Goal: Task Accomplishment & Management: Complete application form

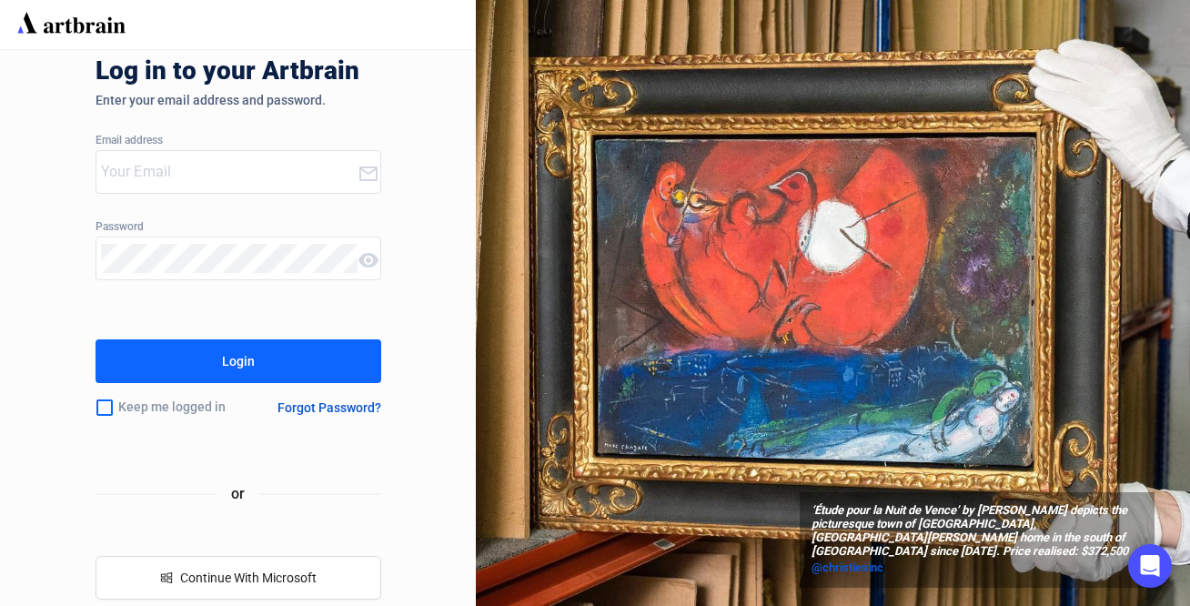
type input "info@crescentcityauctiongallery.com"
click at [262, 365] on button "Login" at bounding box center [239, 361] width 286 height 44
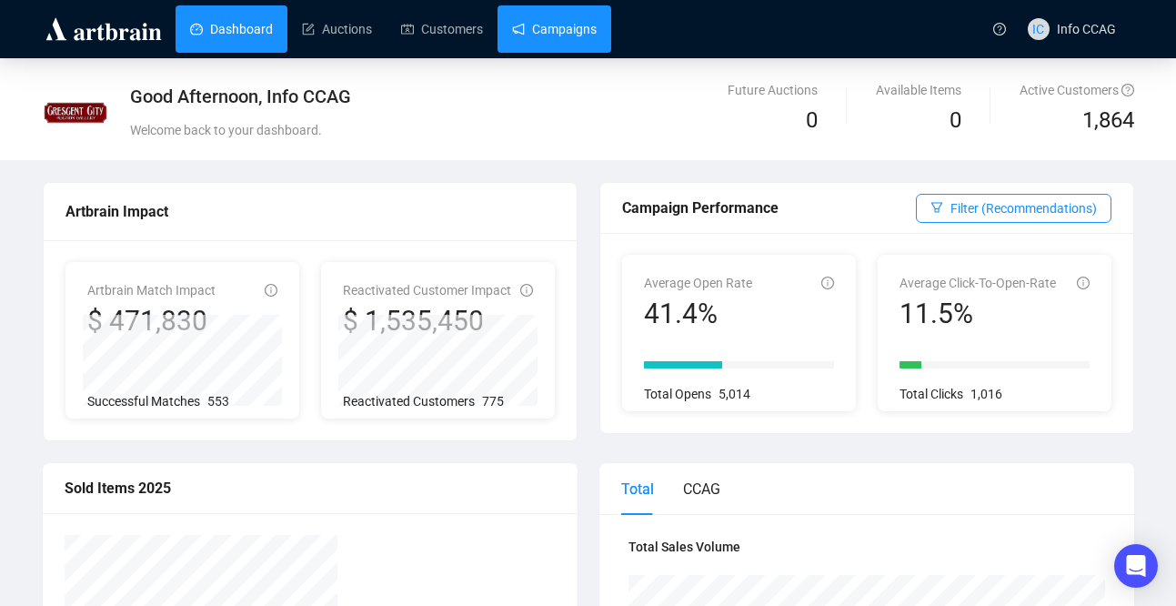
click at [563, 28] on link "Campaigns" at bounding box center [554, 28] width 85 height 47
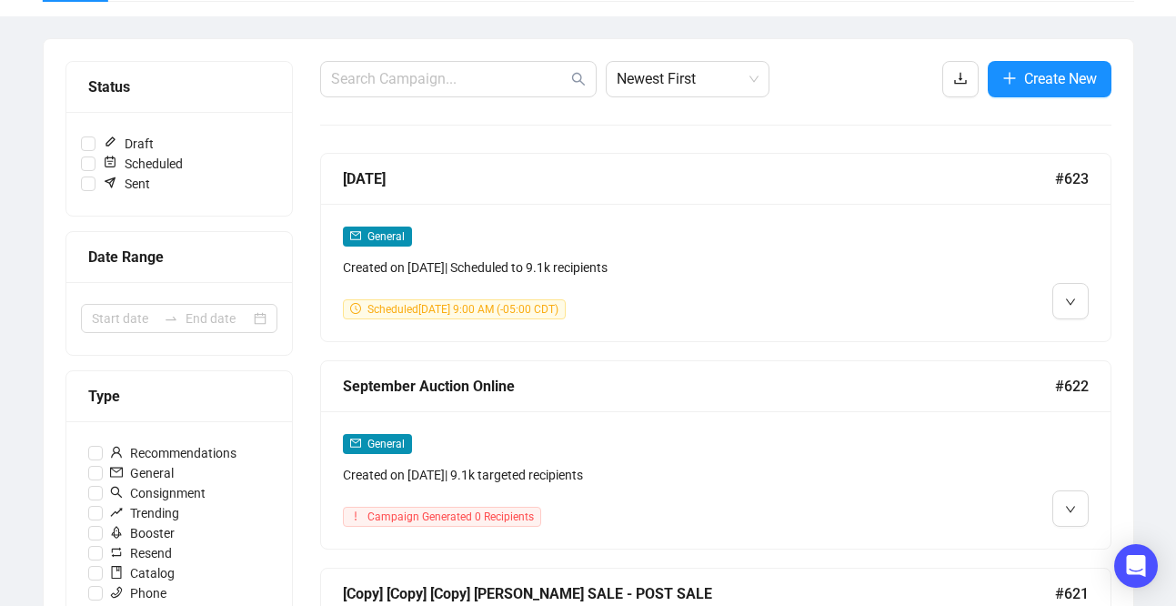
scroll to position [197, 0]
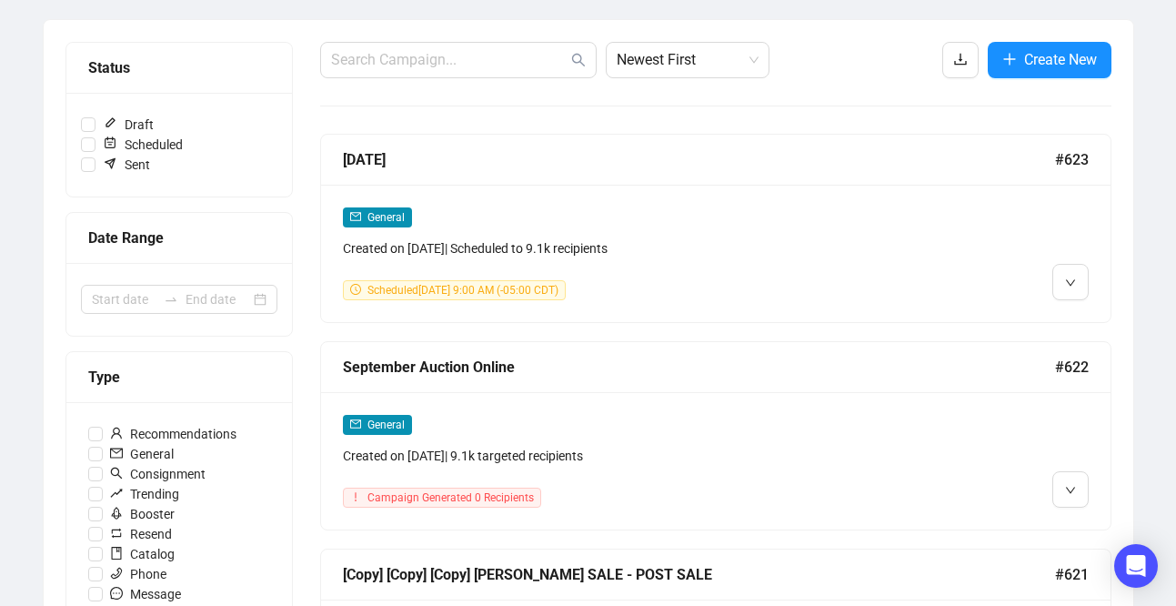
click at [504, 424] on div "General" at bounding box center [621, 424] width 557 height 21
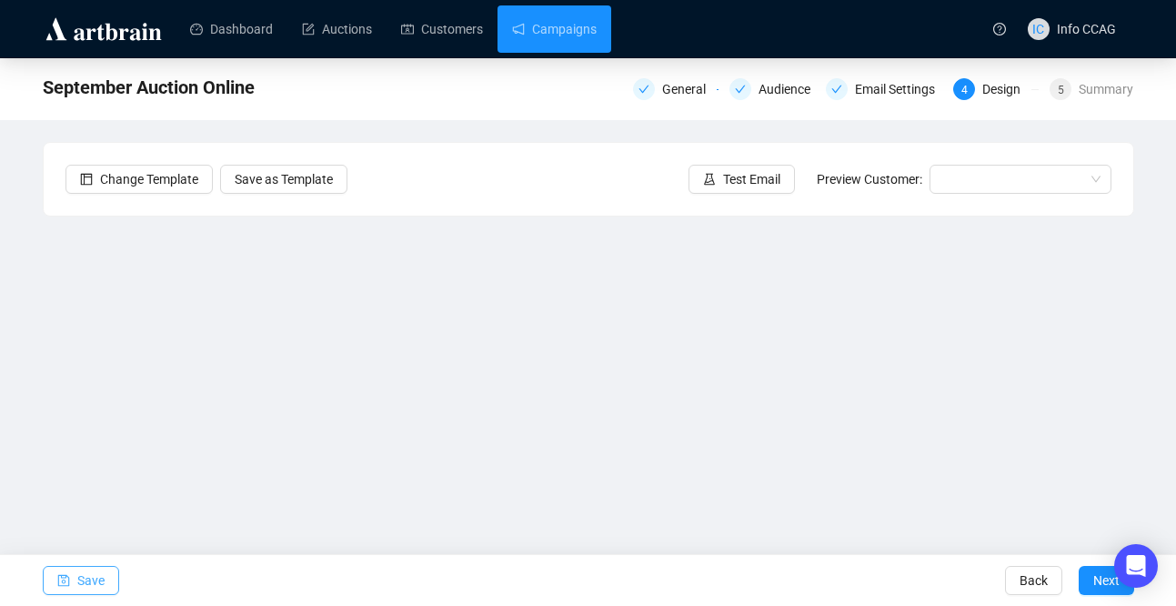
click at [86, 582] on span "Save" at bounding box center [90, 580] width 27 height 51
click at [99, 574] on span "Save" at bounding box center [90, 580] width 27 height 51
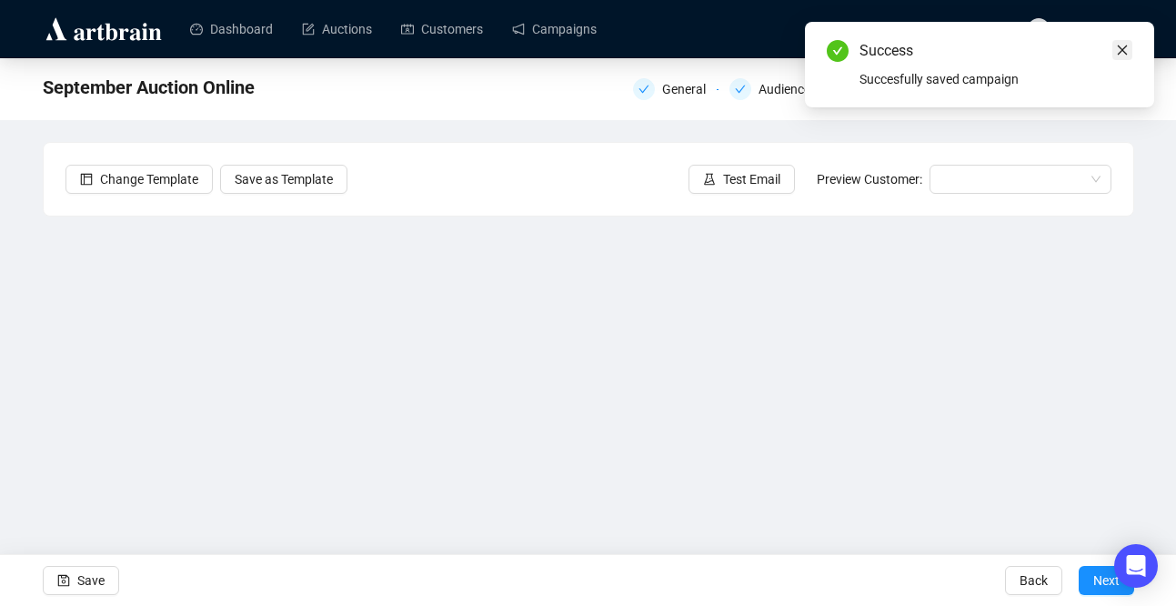
click at [1121, 49] on icon "close" at bounding box center [1122, 50] width 13 height 13
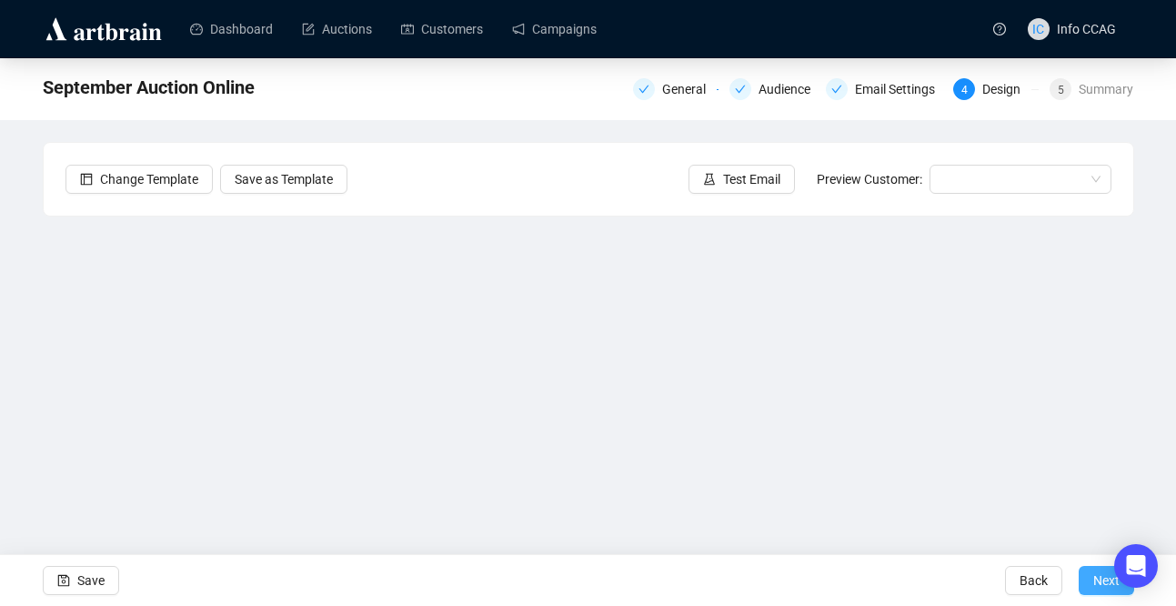
click at [1095, 582] on span "Next" at bounding box center [1107, 580] width 26 height 51
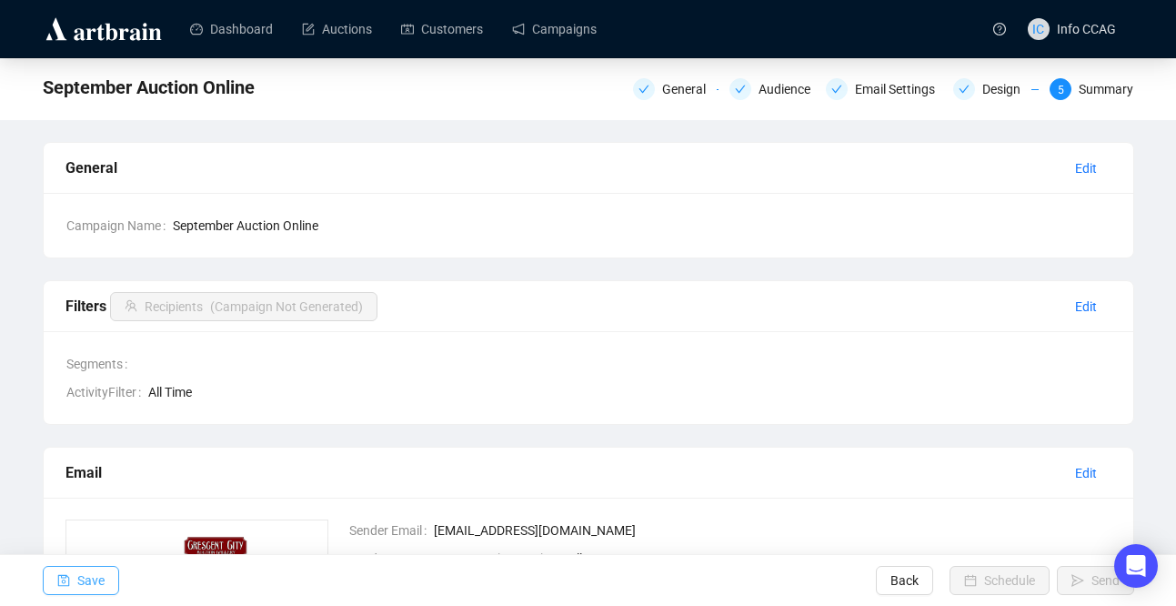
click at [88, 576] on span "Save" at bounding box center [90, 580] width 27 height 51
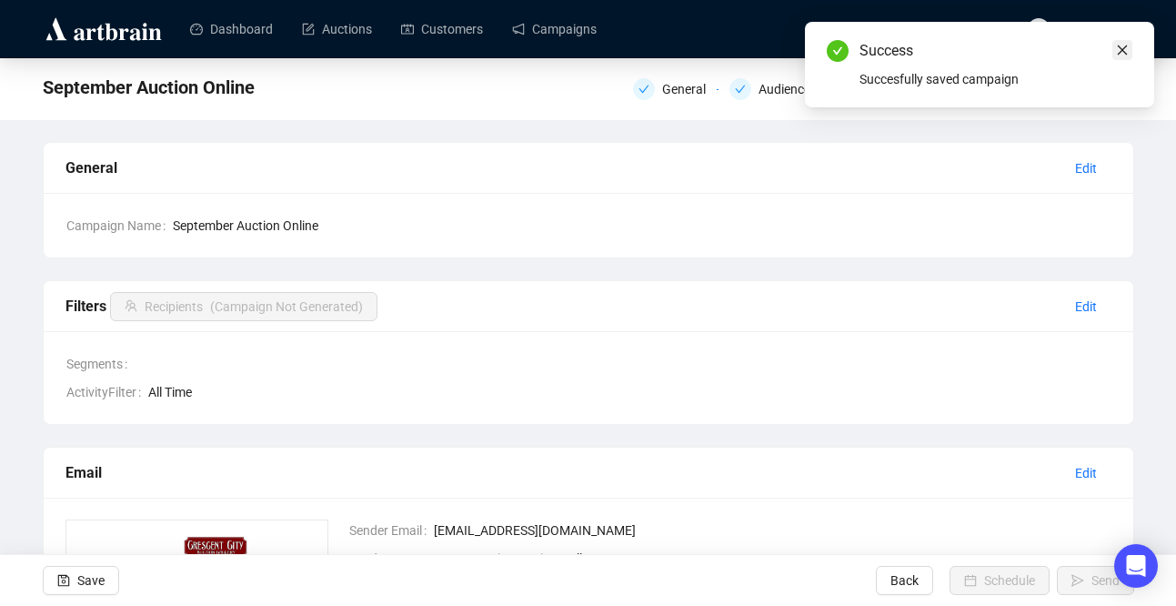
click at [1122, 49] on icon "close" at bounding box center [1123, 50] width 10 height 10
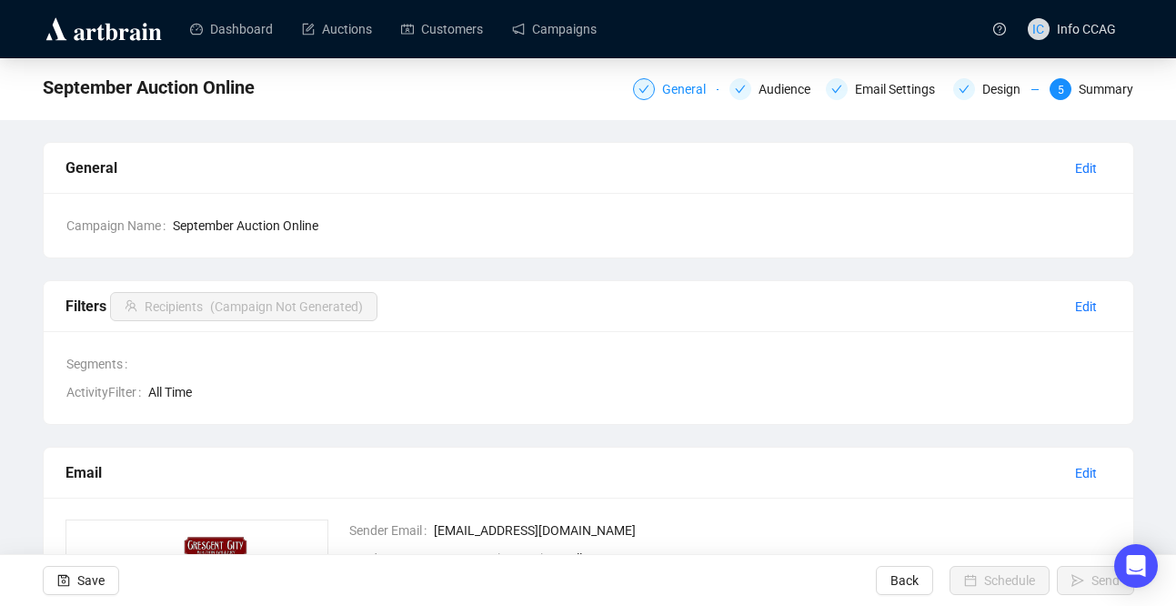
click at [680, 81] on div "General" at bounding box center [689, 89] width 55 height 22
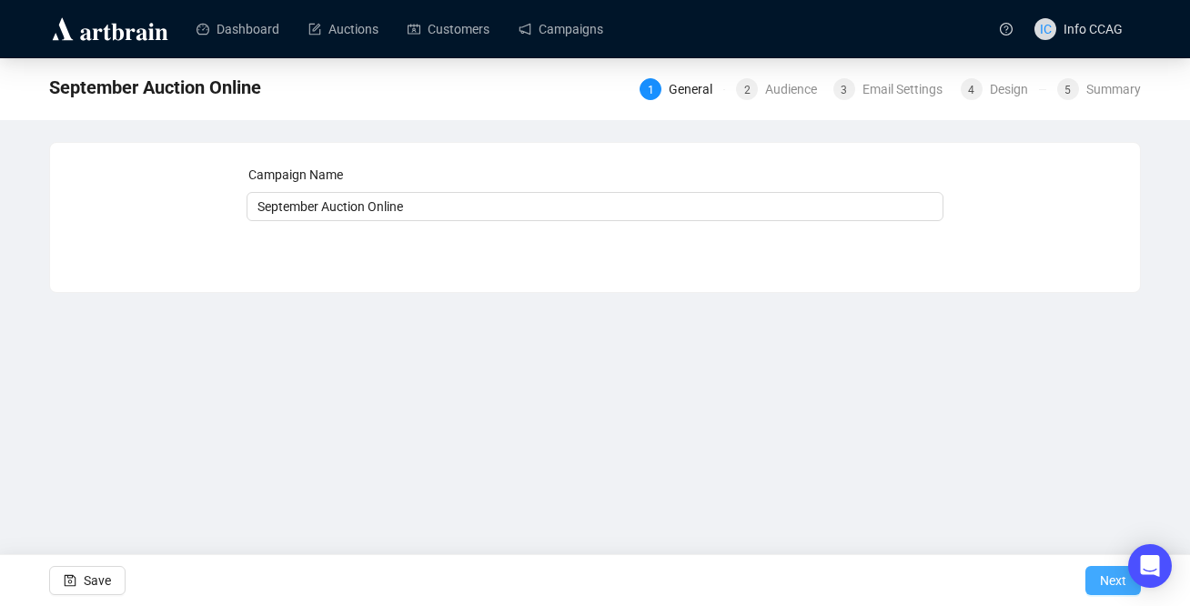
click at [1108, 579] on span "Next" at bounding box center [1113, 580] width 26 height 51
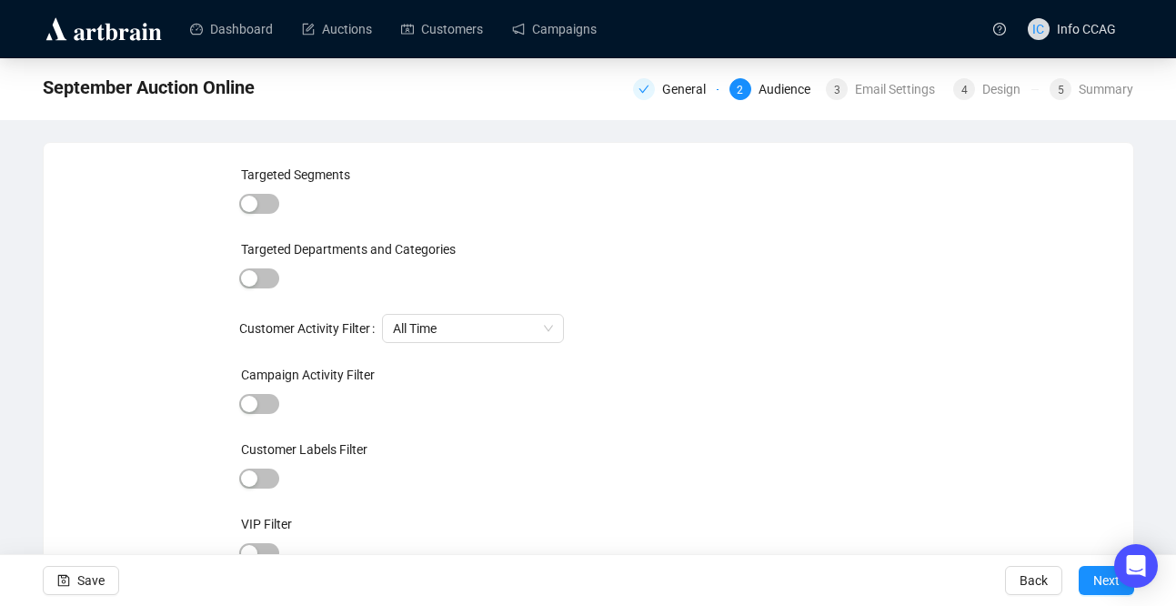
click at [1108, 579] on span "Next" at bounding box center [1107, 580] width 26 height 51
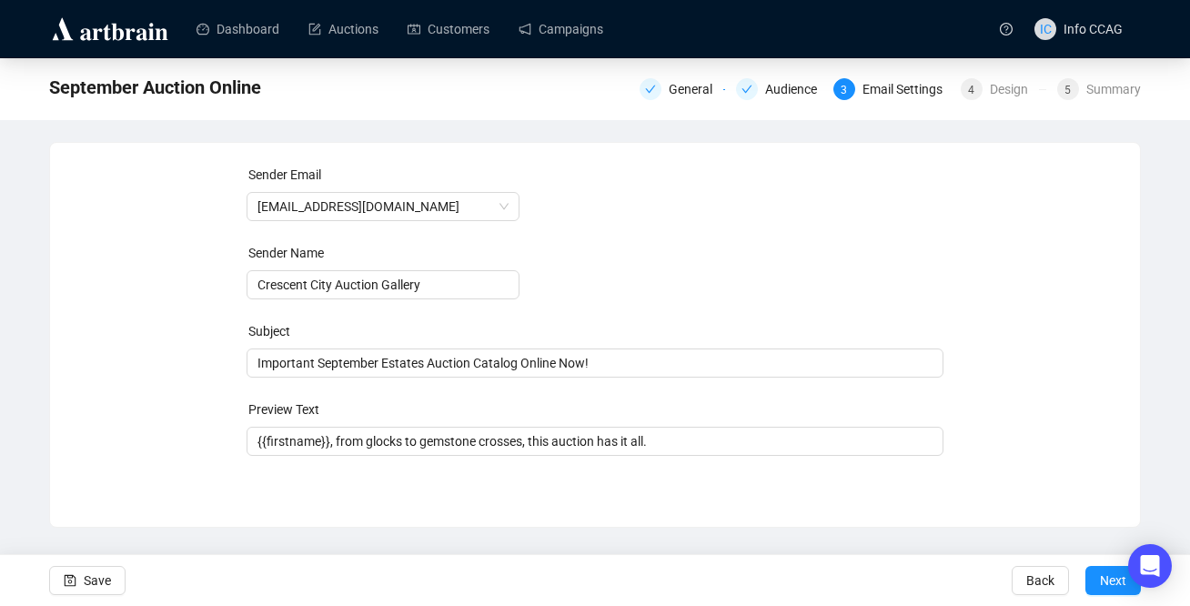
click at [1108, 579] on span "Next" at bounding box center [1113, 580] width 26 height 51
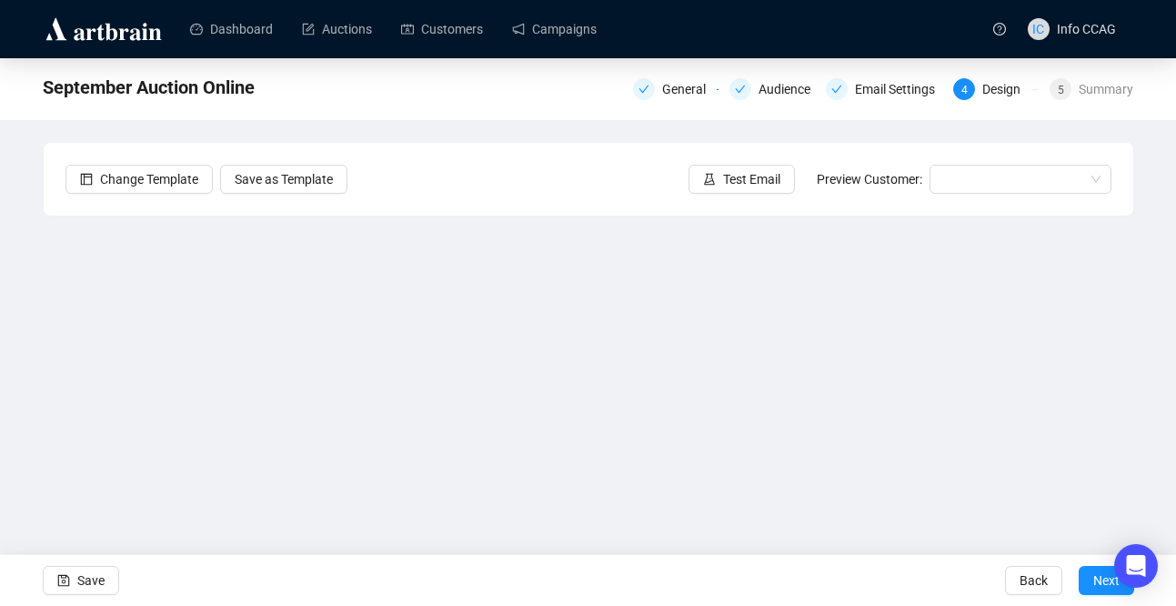
click at [1108, 579] on span "Next" at bounding box center [1107, 580] width 26 height 51
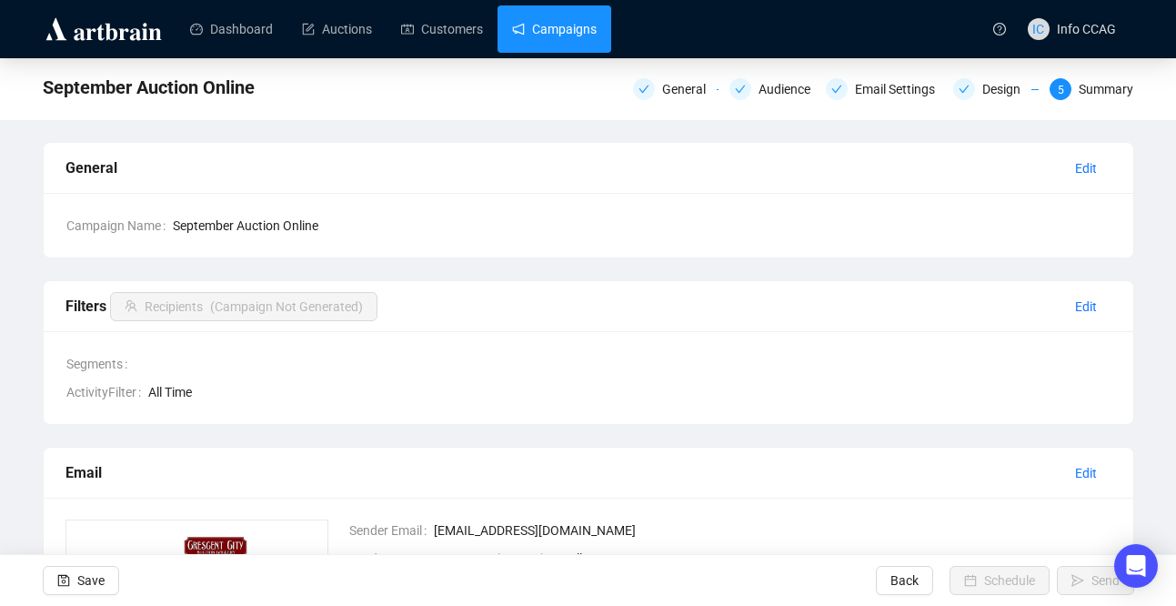
click at [573, 32] on link "Campaigns" at bounding box center [554, 28] width 85 height 47
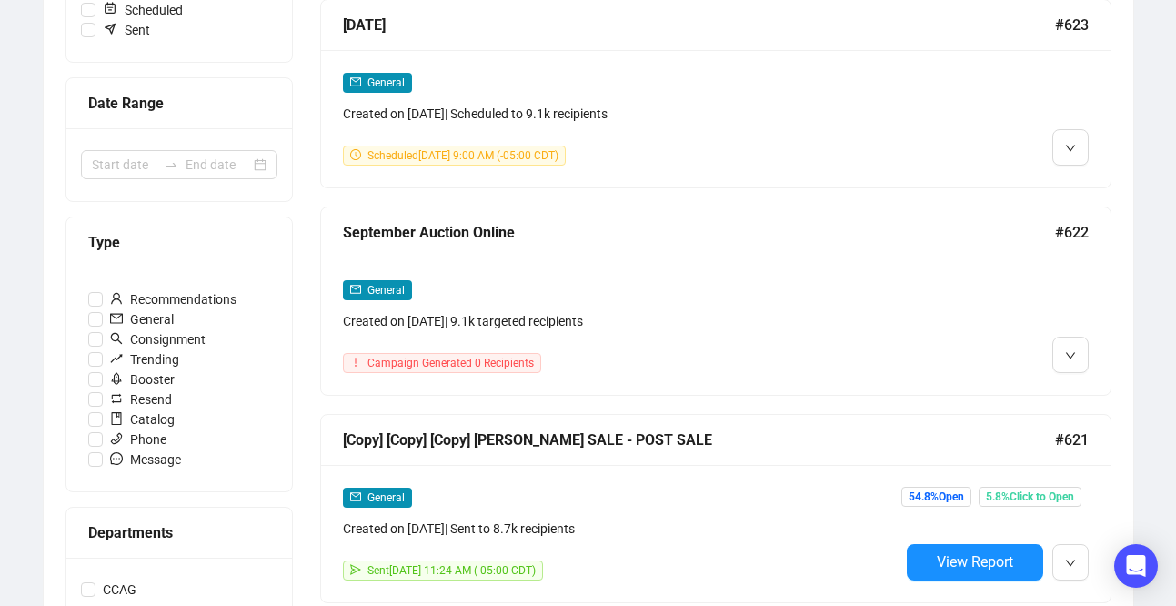
scroll to position [340, 0]
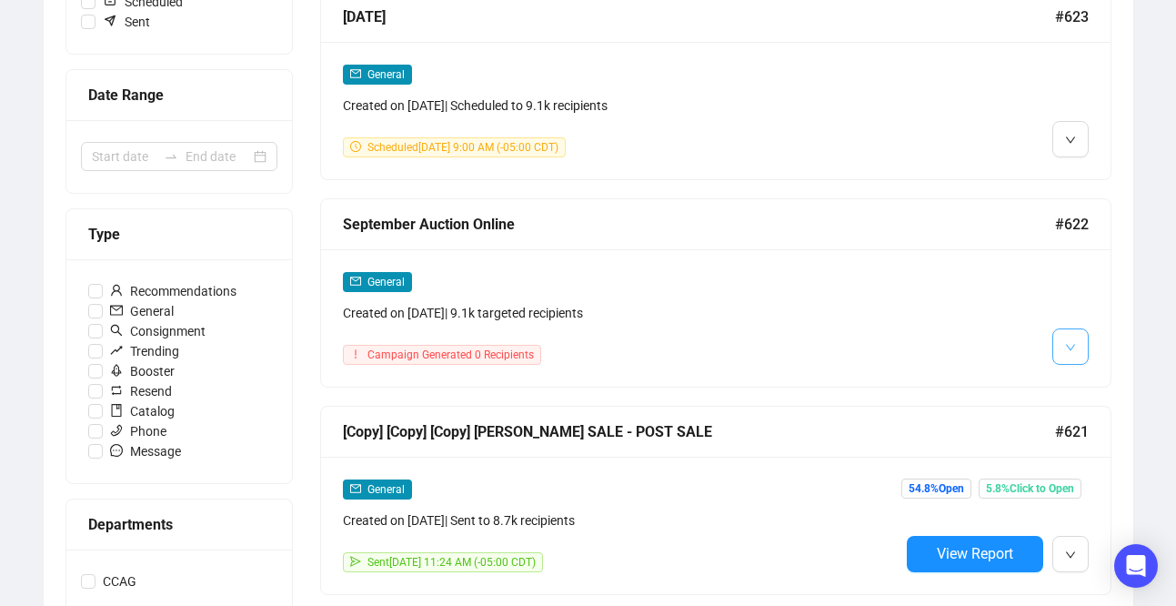
click at [1074, 346] on icon "down" at bounding box center [1070, 347] width 11 height 11
click at [1084, 378] on li "Edit" at bounding box center [1104, 385] width 96 height 29
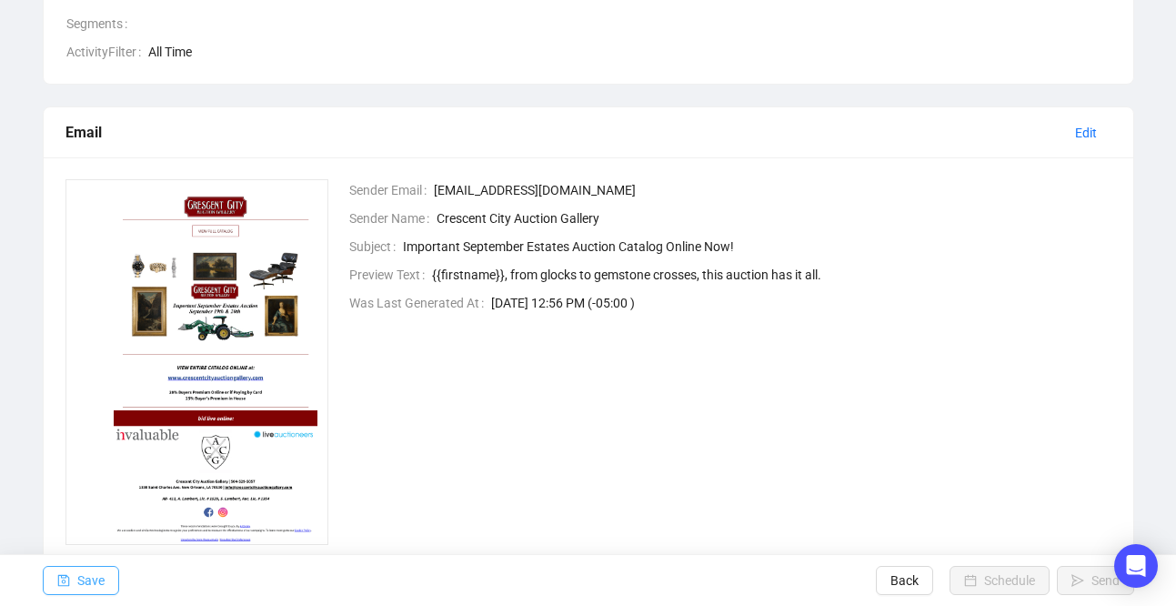
click at [68, 579] on icon "save" at bounding box center [63, 581] width 12 height 12
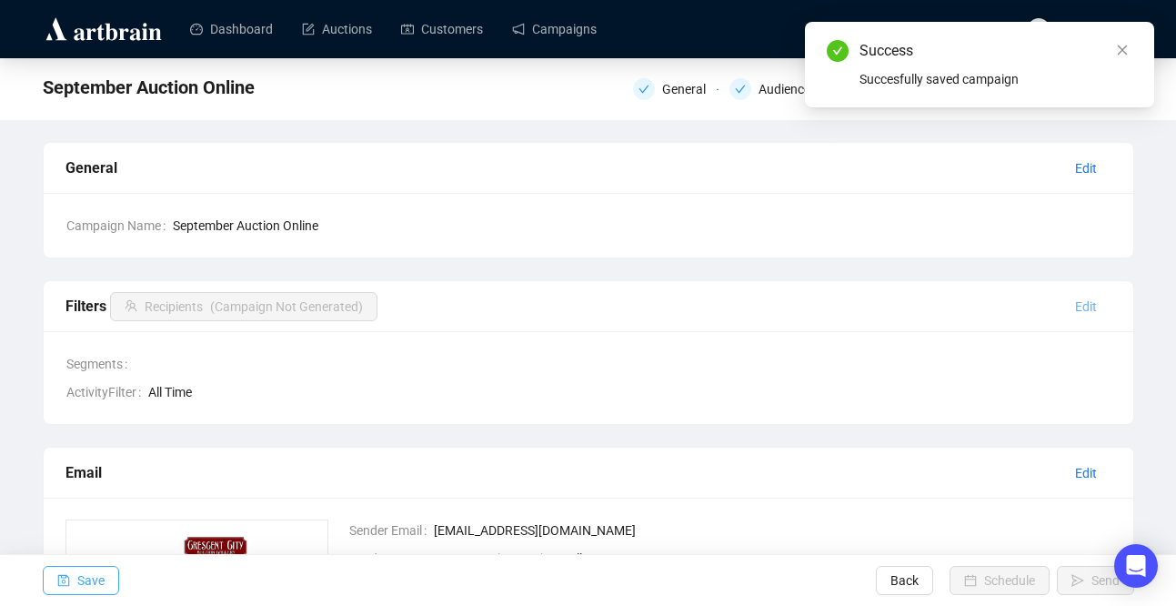
click at [1091, 306] on span "Edit" at bounding box center [1086, 307] width 22 height 20
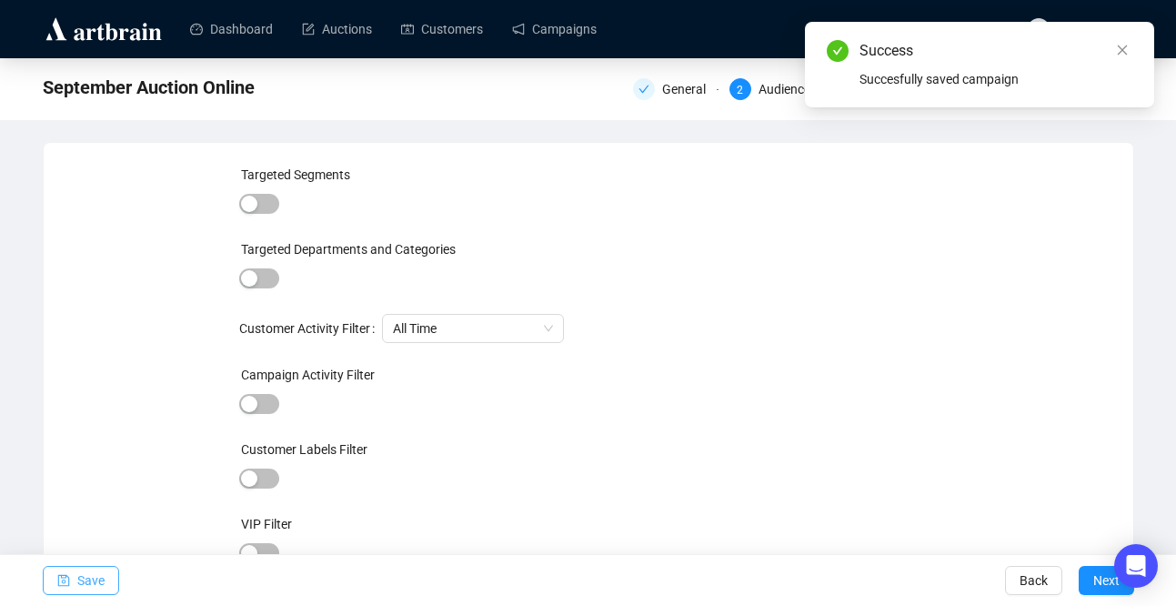
scroll to position [80, 0]
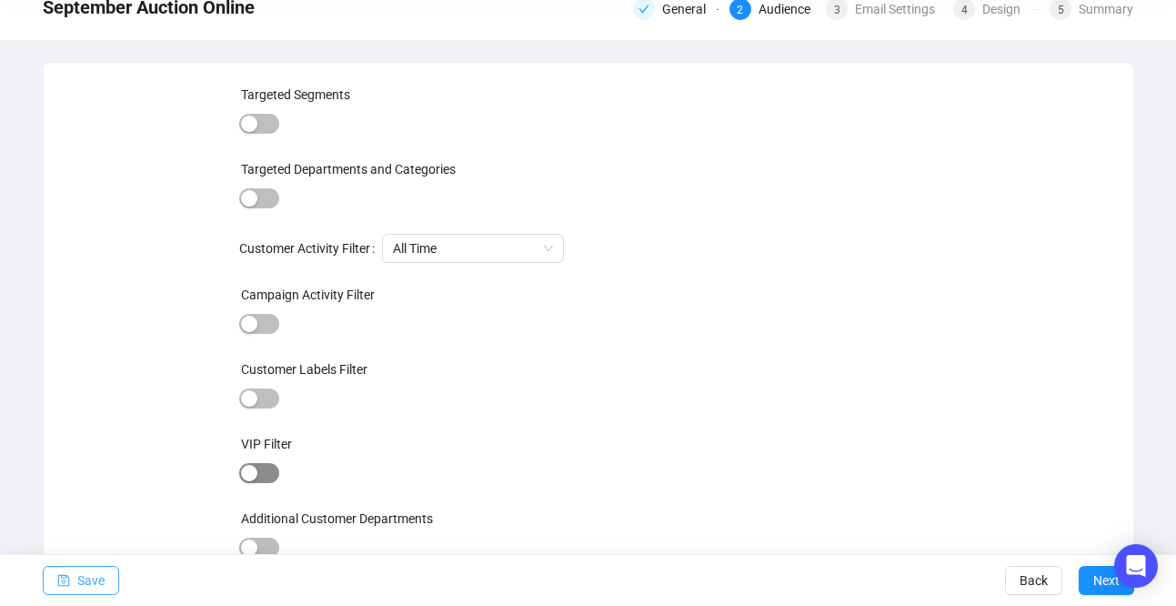
click at [270, 466] on span "button" at bounding box center [259, 473] width 40 height 20
click at [241, 469] on span "button" at bounding box center [259, 473] width 40 height 20
click at [86, 579] on span "Save" at bounding box center [90, 580] width 27 height 51
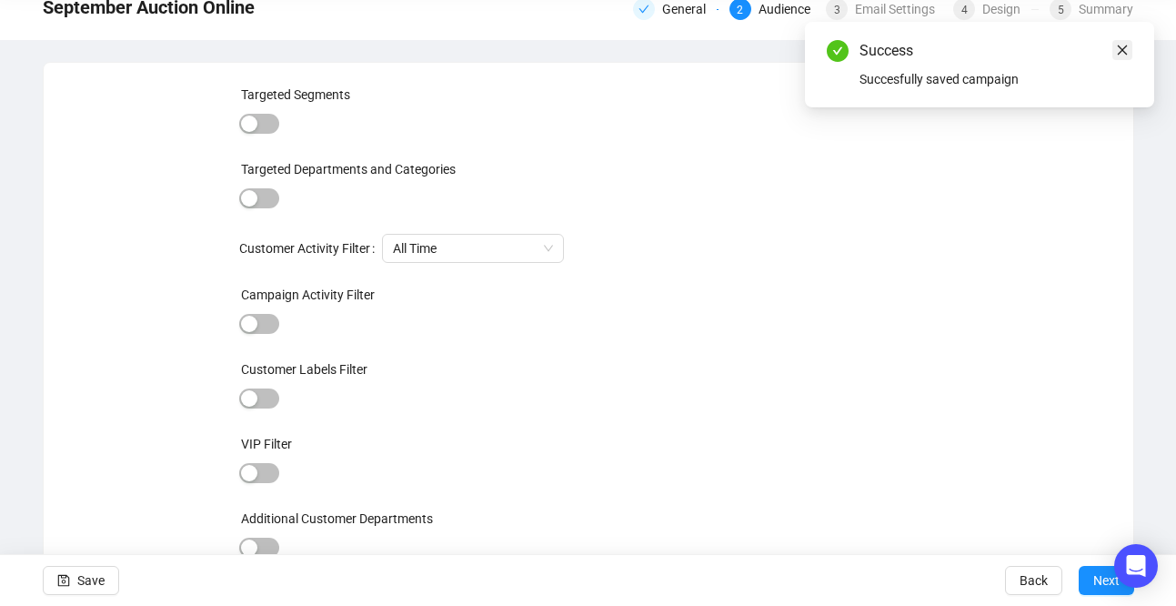
click at [1124, 52] on icon "close" at bounding box center [1123, 50] width 10 height 10
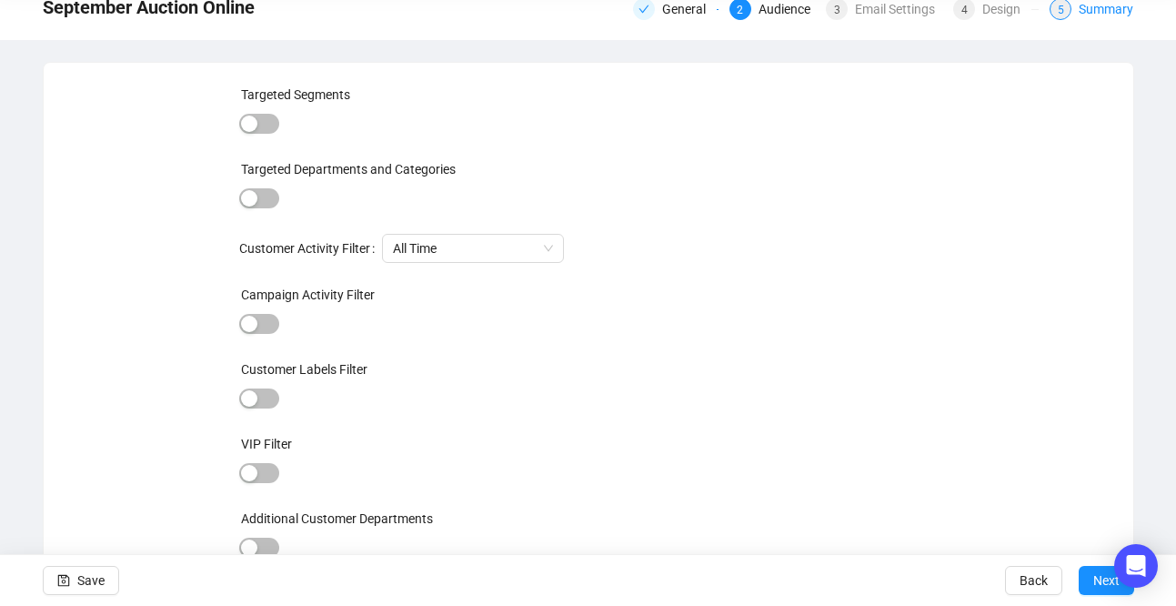
click at [1068, 3] on div "5" at bounding box center [1061, 9] width 22 height 22
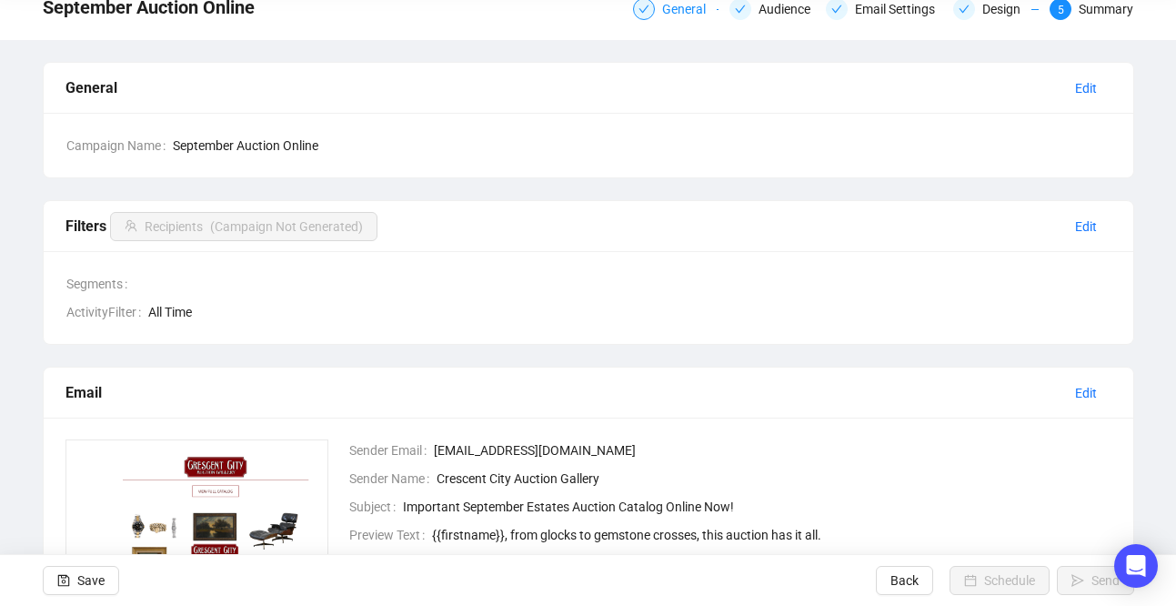
click at [663, 16] on div "General" at bounding box center [689, 9] width 55 height 22
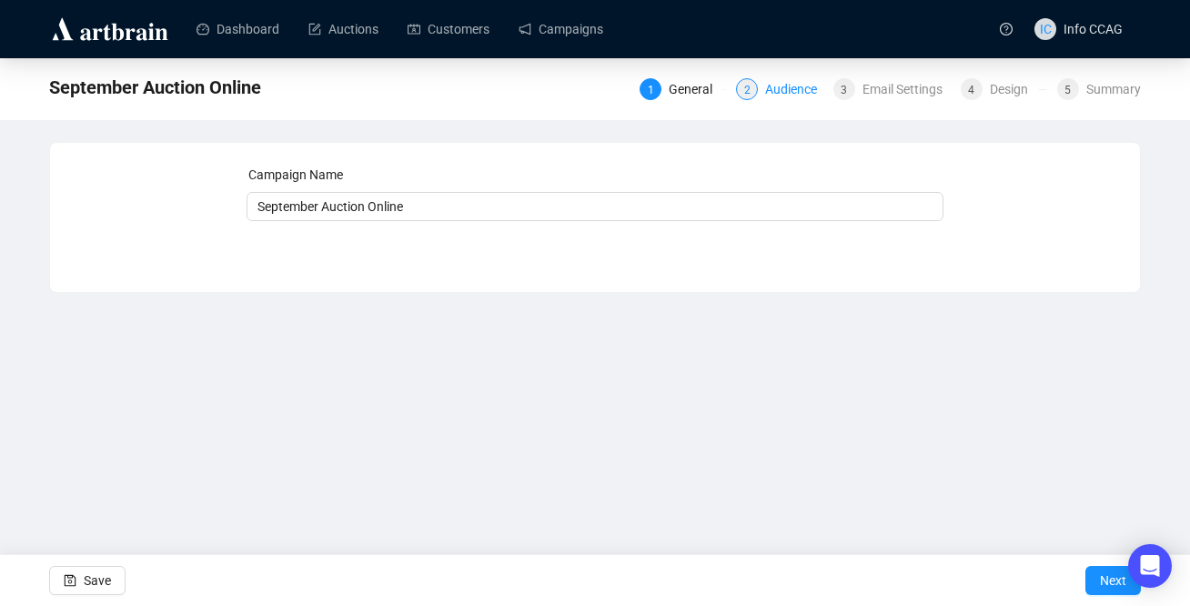
click at [767, 90] on div "Audience" at bounding box center [796, 89] width 63 height 22
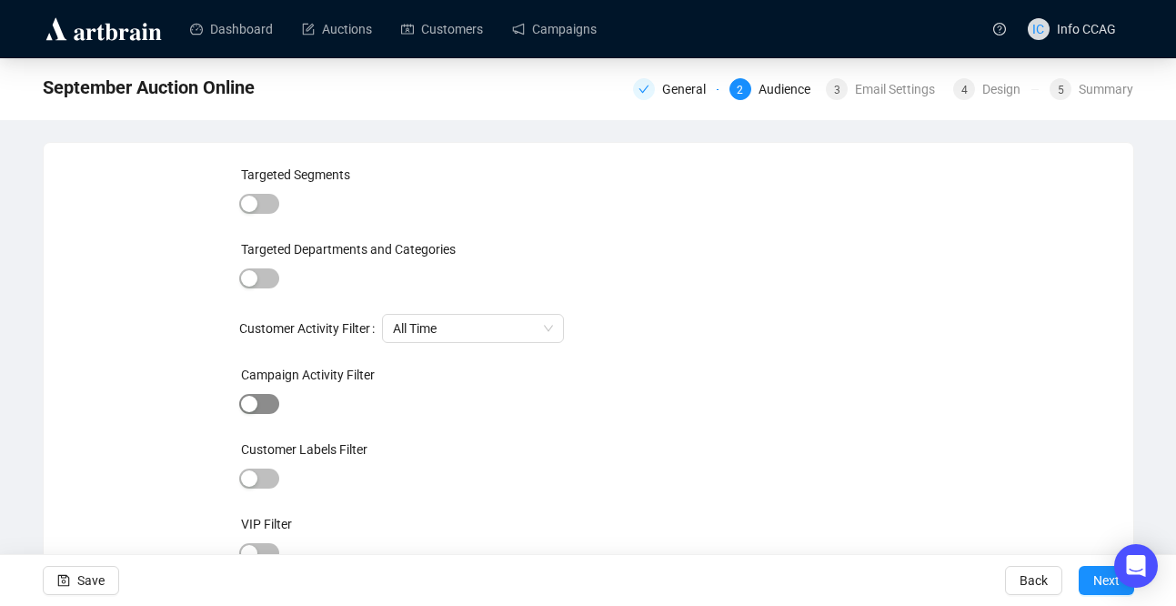
click at [258, 405] on button "button" at bounding box center [259, 404] width 40 height 20
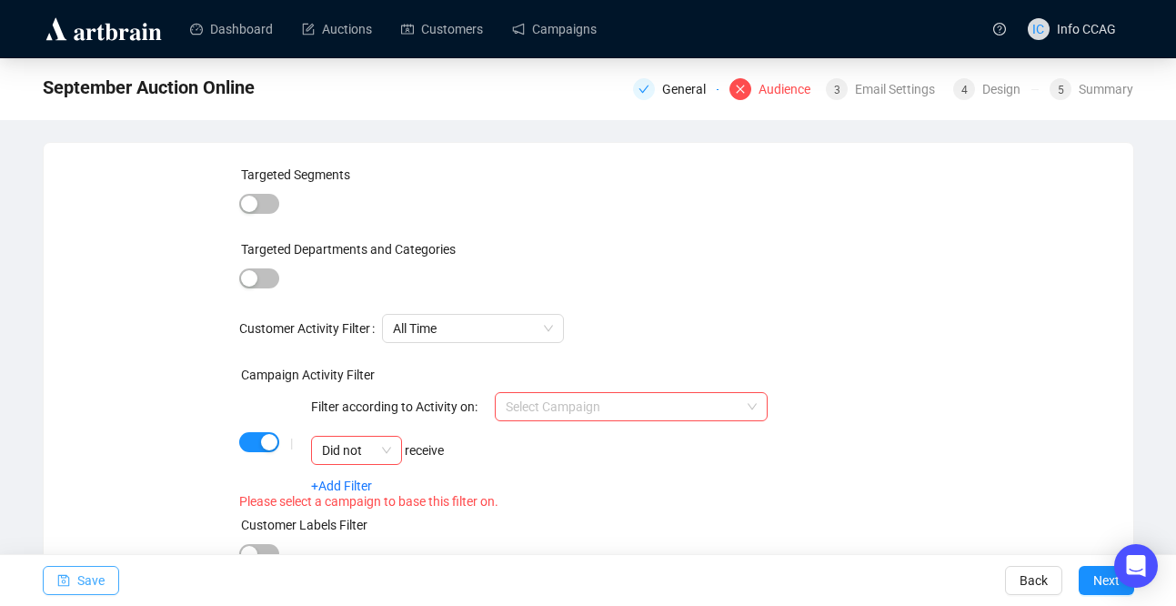
click at [77, 590] on span "Save" at bounding box center [90, 580] width 27 height 51
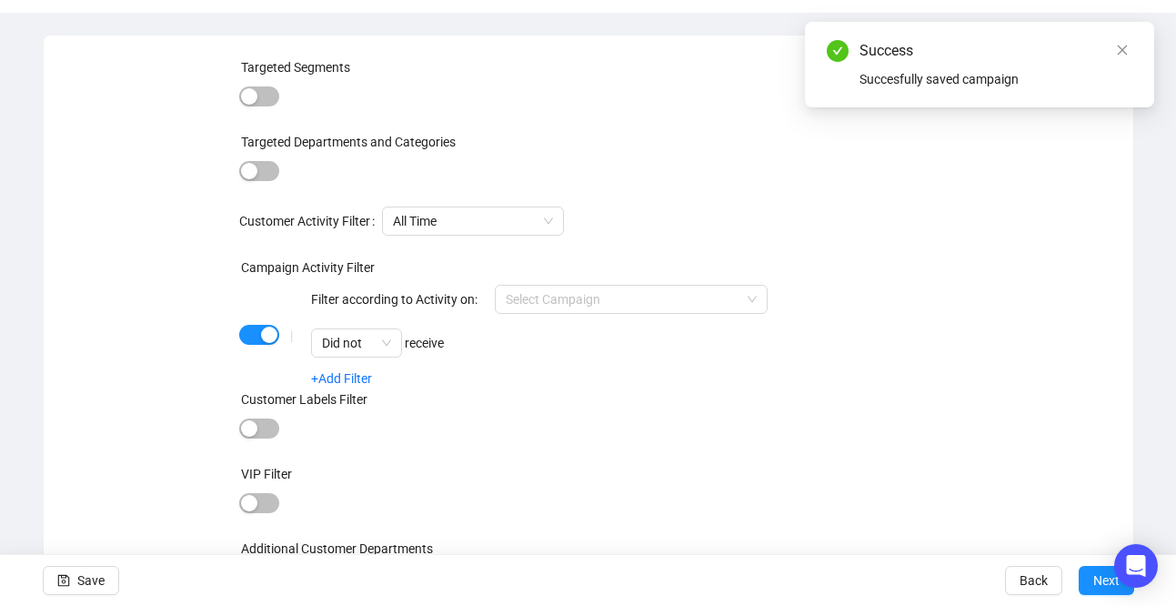
scroll to position [137, 0]
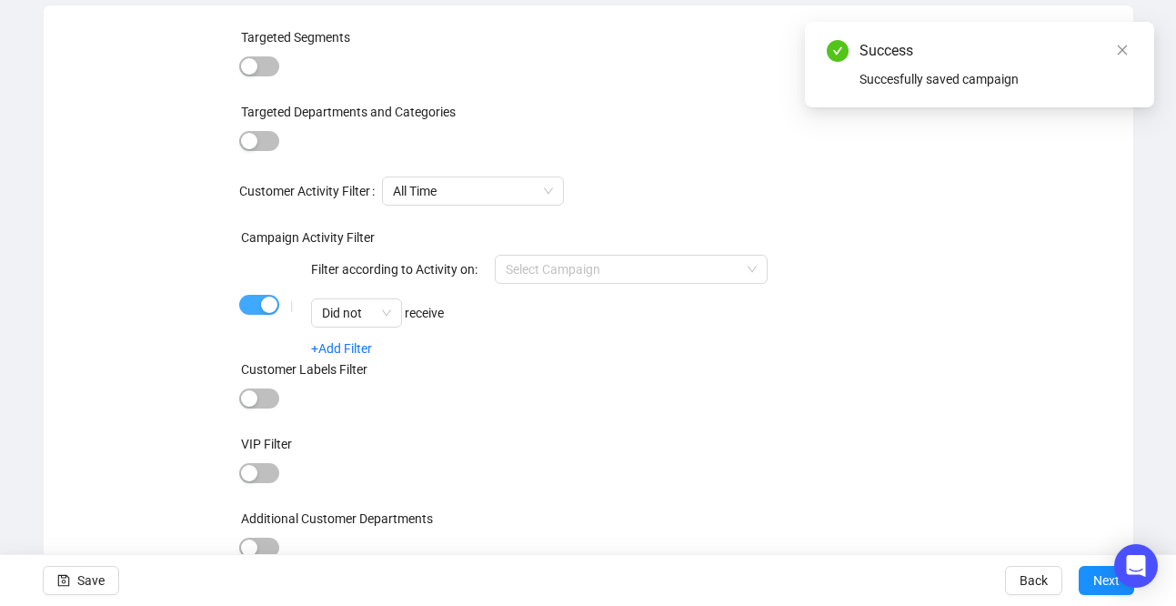
click at [252, 302] on span "button" at bounding box center [259, 305] width 40 height 20
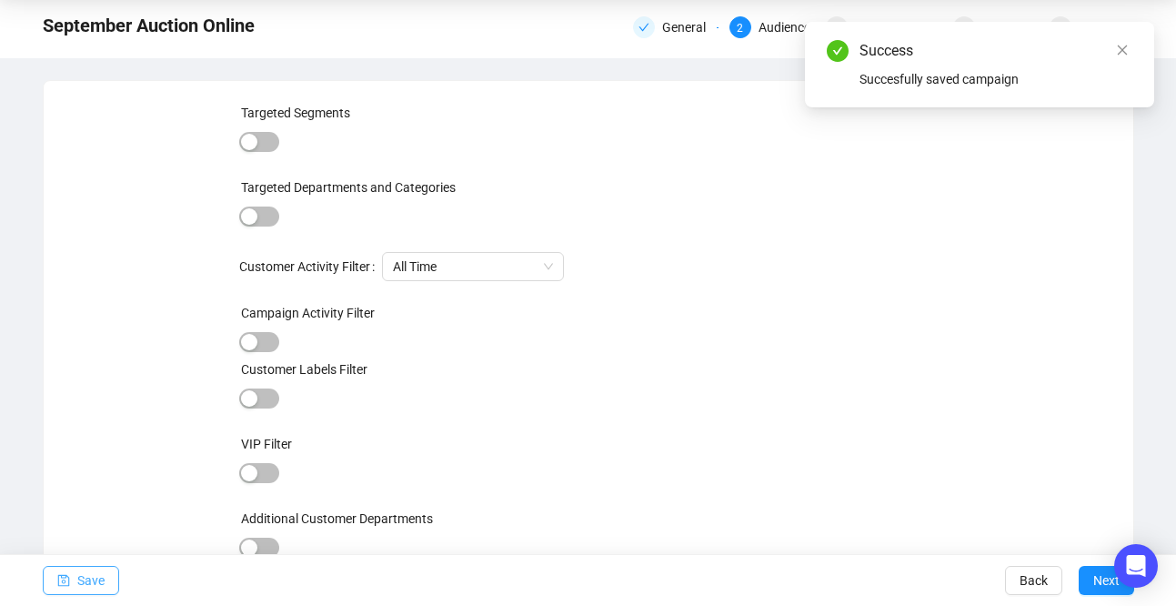
click at [80, 580] on span "Save" at bounding box center [90, 580] width 27 height 51
click at [1127, 46] on icon "close" at bounding box center [1122, 50] width 13 height 13
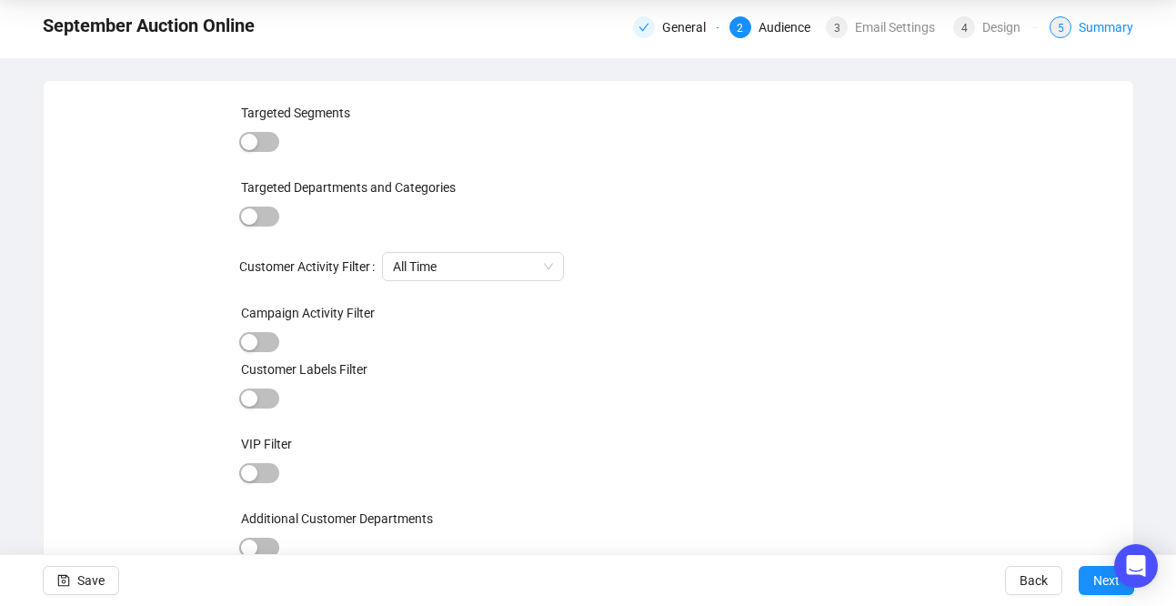
click at [1095, 29] on div "Summary" at bounding box center [1106, 27] width 55 height 22
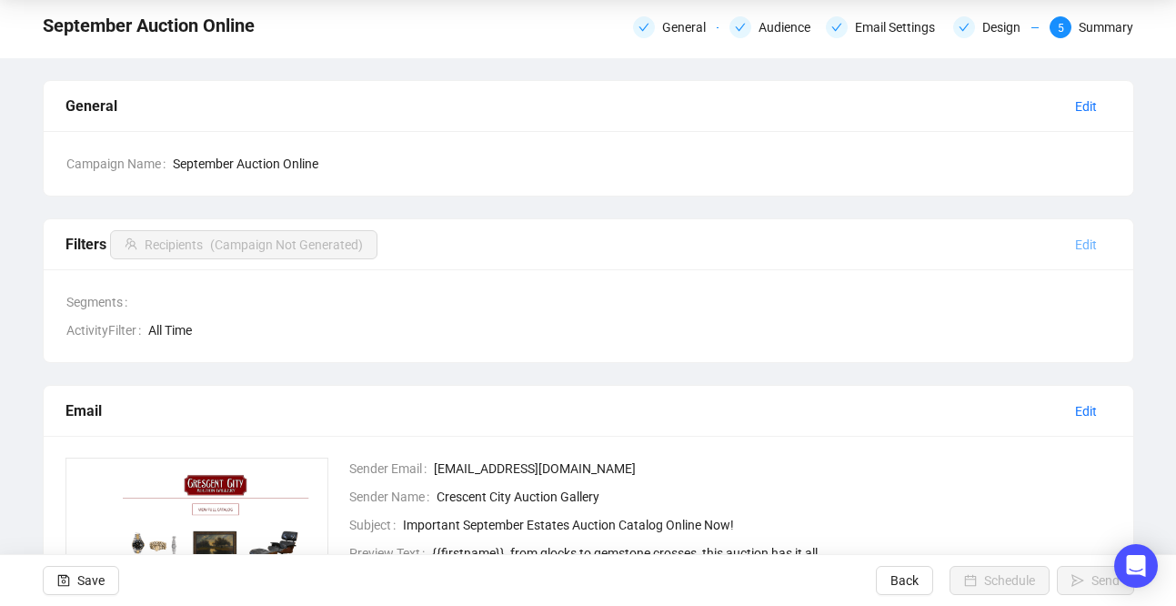
click at [1076, 247] on span "Edit" at bounding box center [1086, 245] width 22 height 20
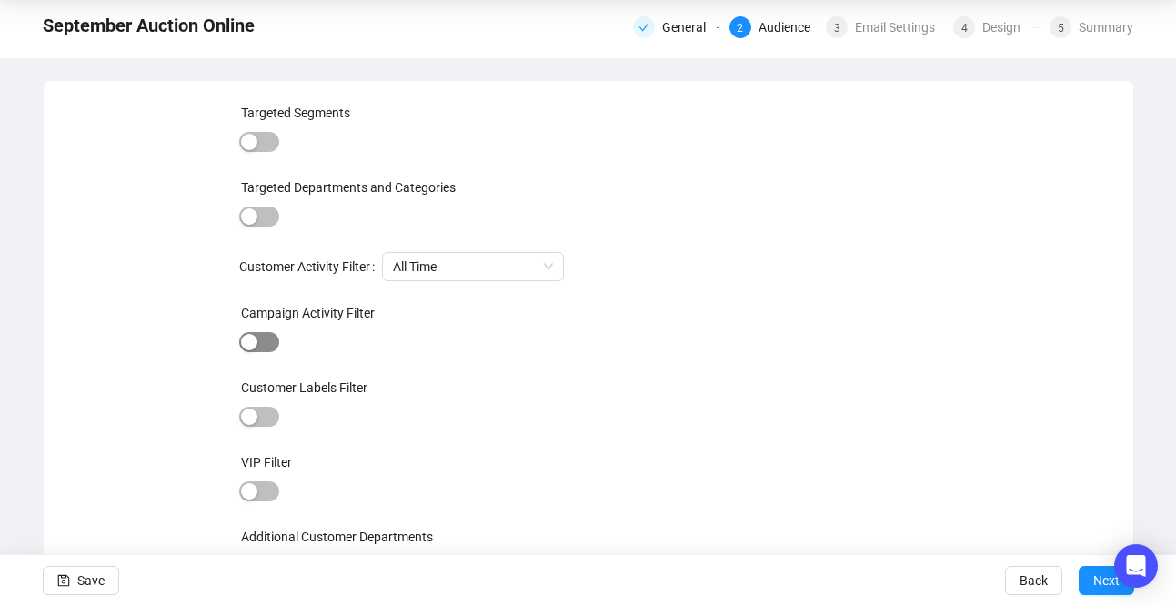
click at [267, 342] on span "button" at bounding box center [259, 342] width 40 height 20
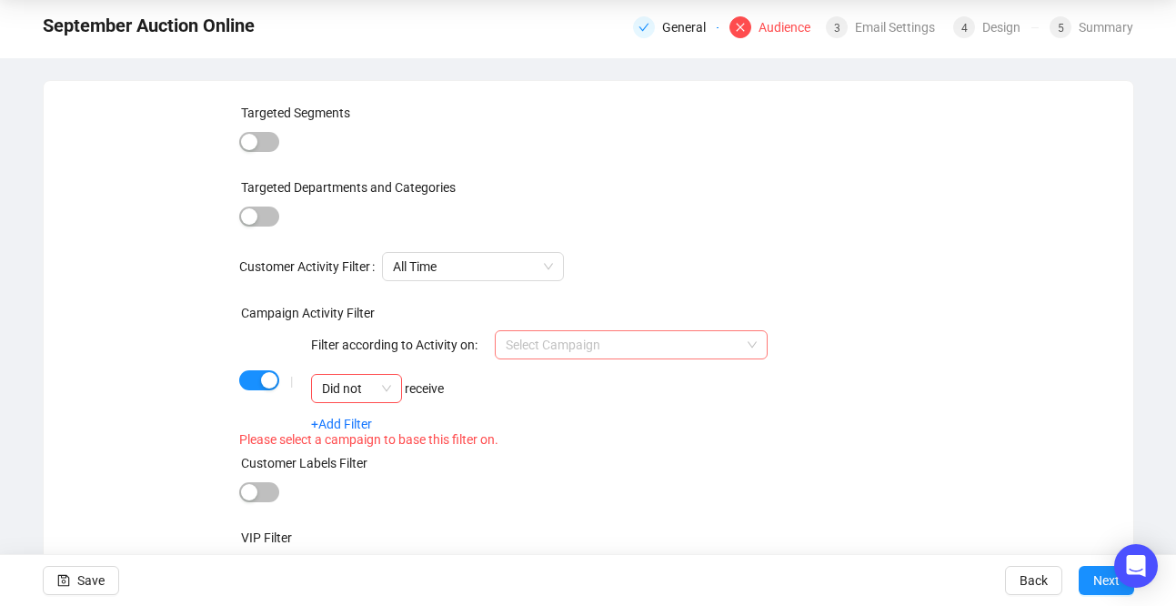
click at [622, 340] on input "search" at bounding box center [623, 344] width 235 height 27
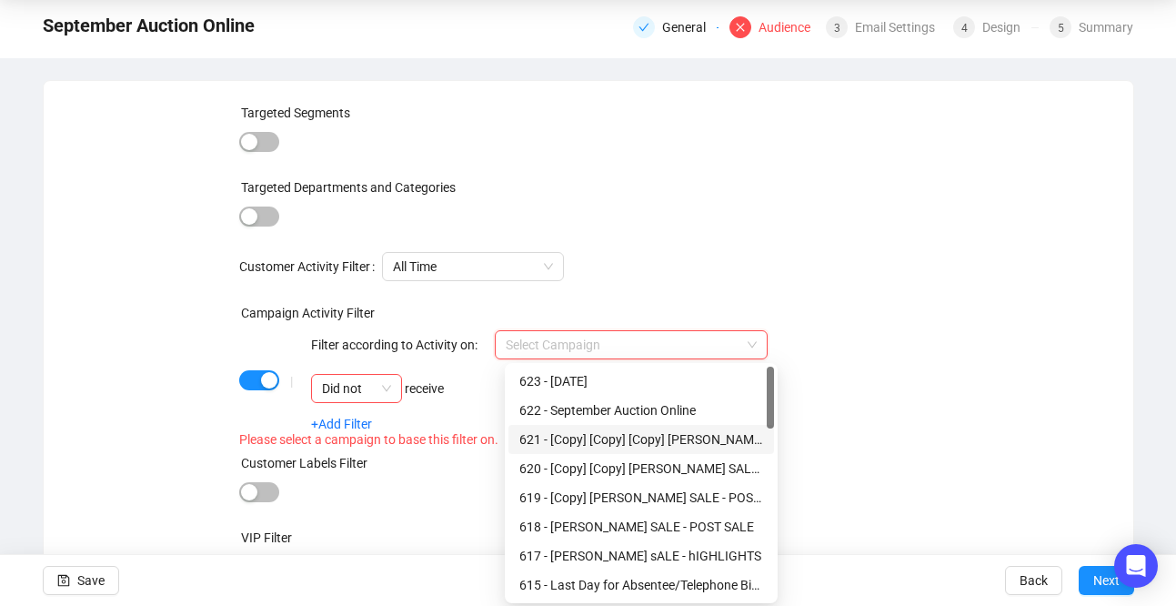
click at [603, 447] on div "621 - [Copy] [Copy] [Copy] JAEGER SALE - POST SALE" at bounding box center [641, 439] width 244 height 20
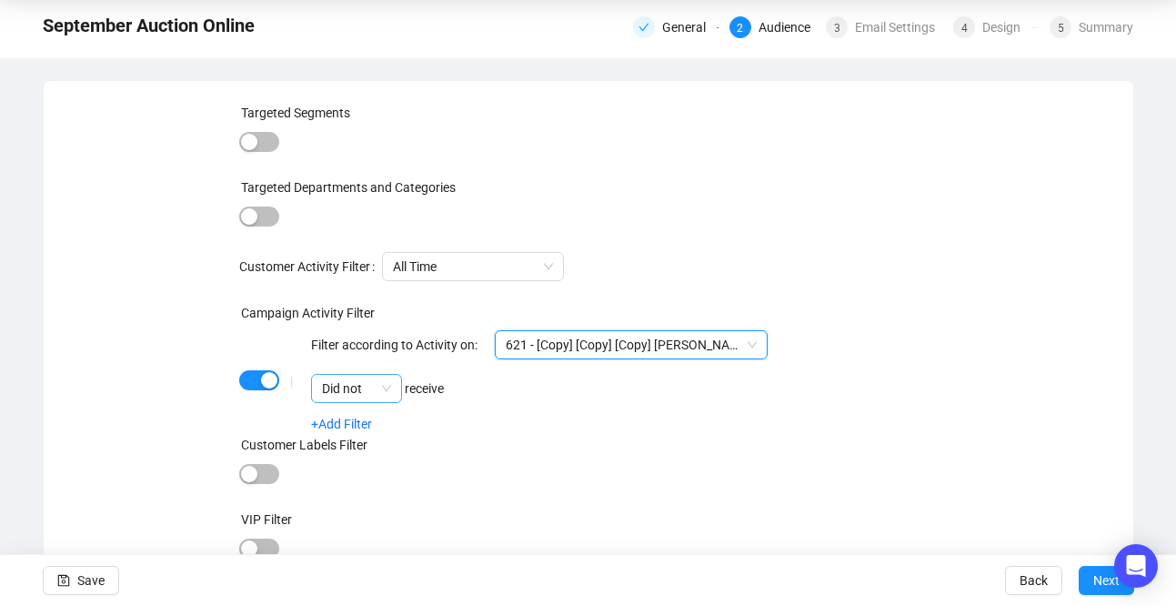
click at [388, 392] on span "Did not" at bounding box center [356, 388] width 69 height 27
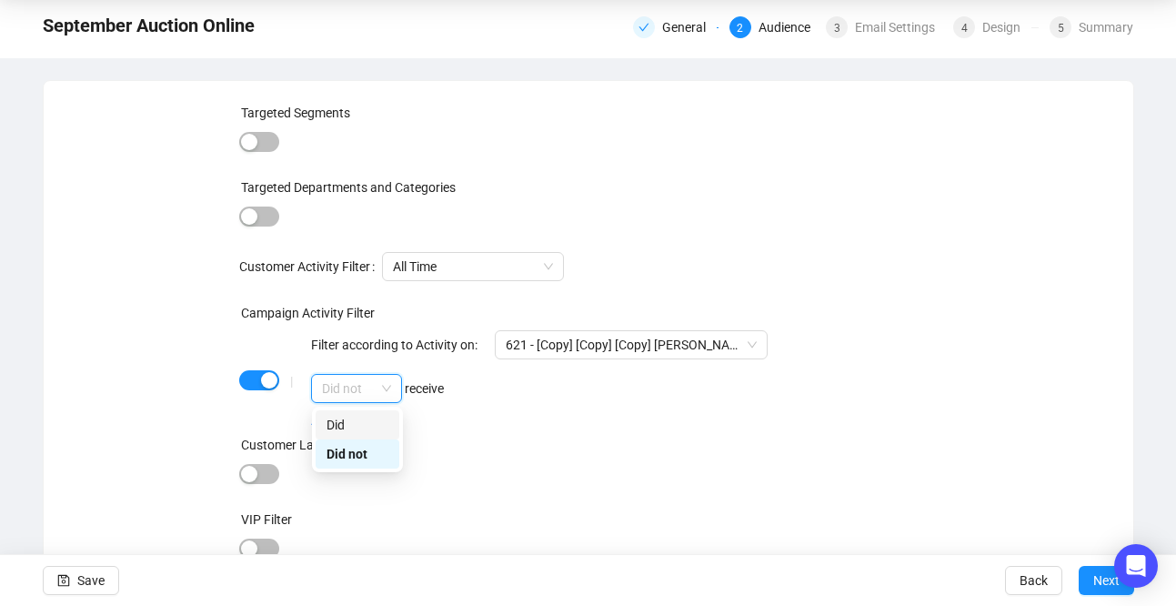
click at [374, 427] on div "Did" at bounding box center [358, 425] width 62 height 20
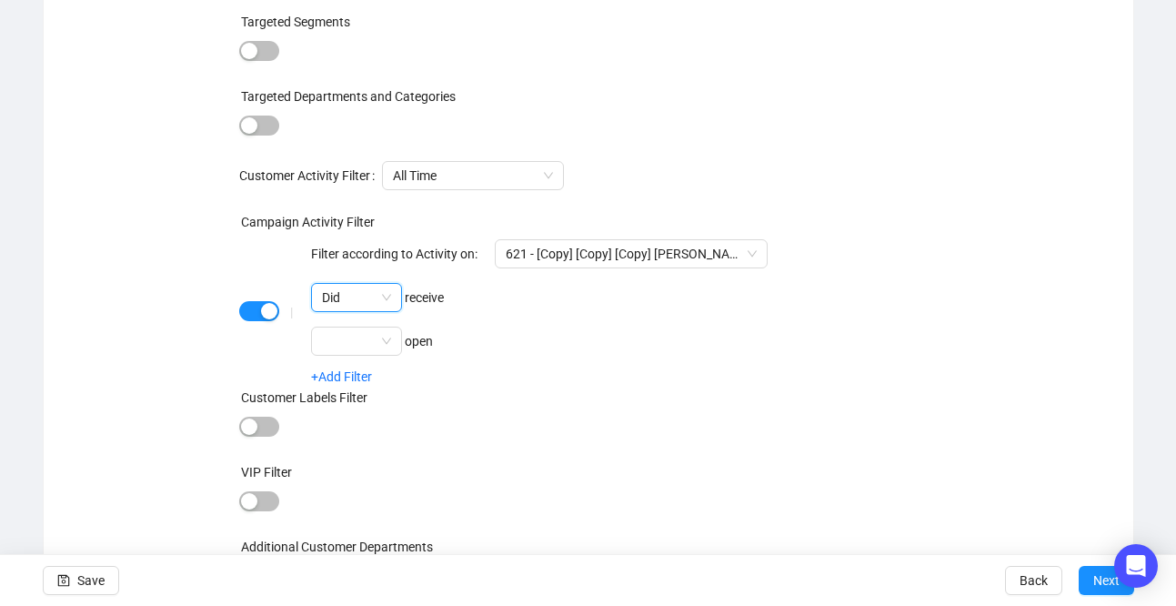
scroll to position [181, 0]
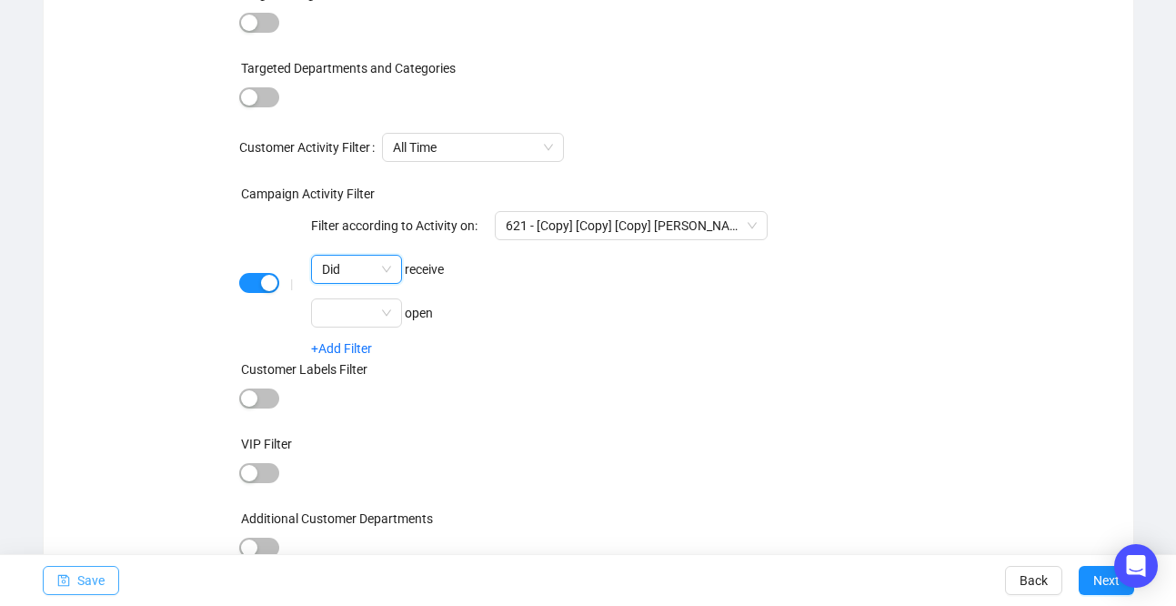
click at [98, 581] on span "Save" at bounding box center [90, 580] width 27 height 51
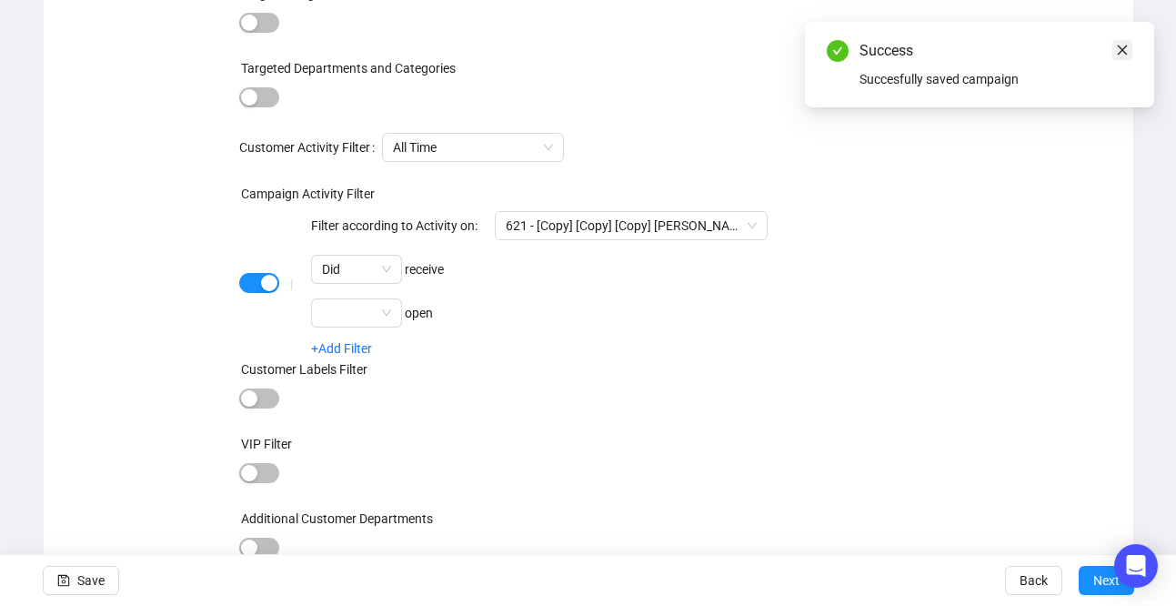
click at [1127, 50] on icon "close" at bounding box center [1122, 50] width 13 height 13
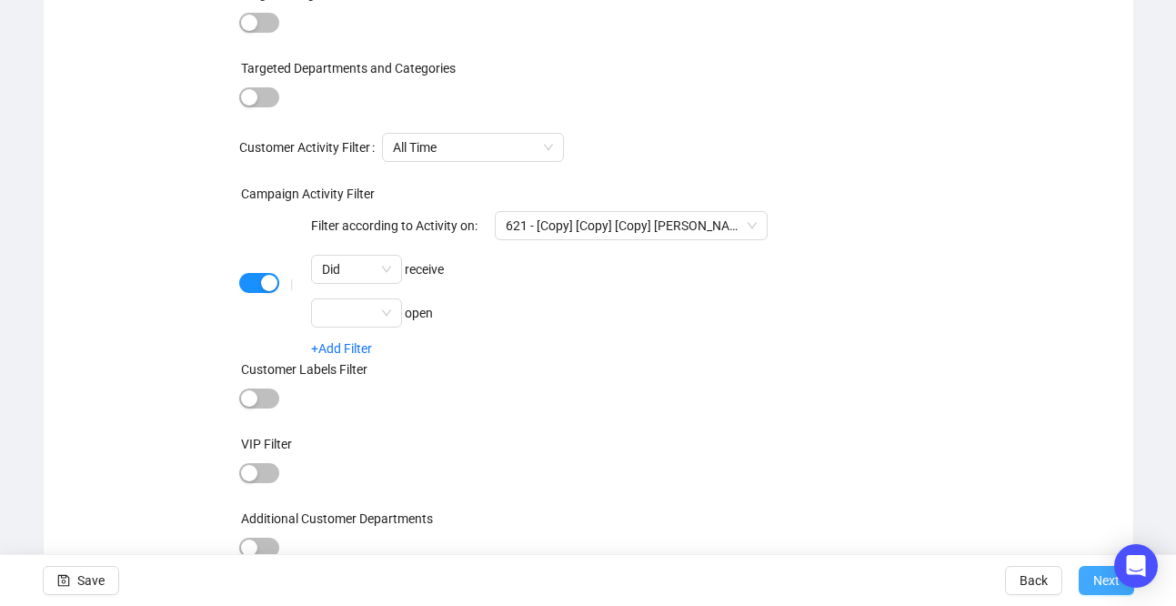
click at [1097, 574] on span "Next" at bounding box center [1107, 580] width 26 height 51
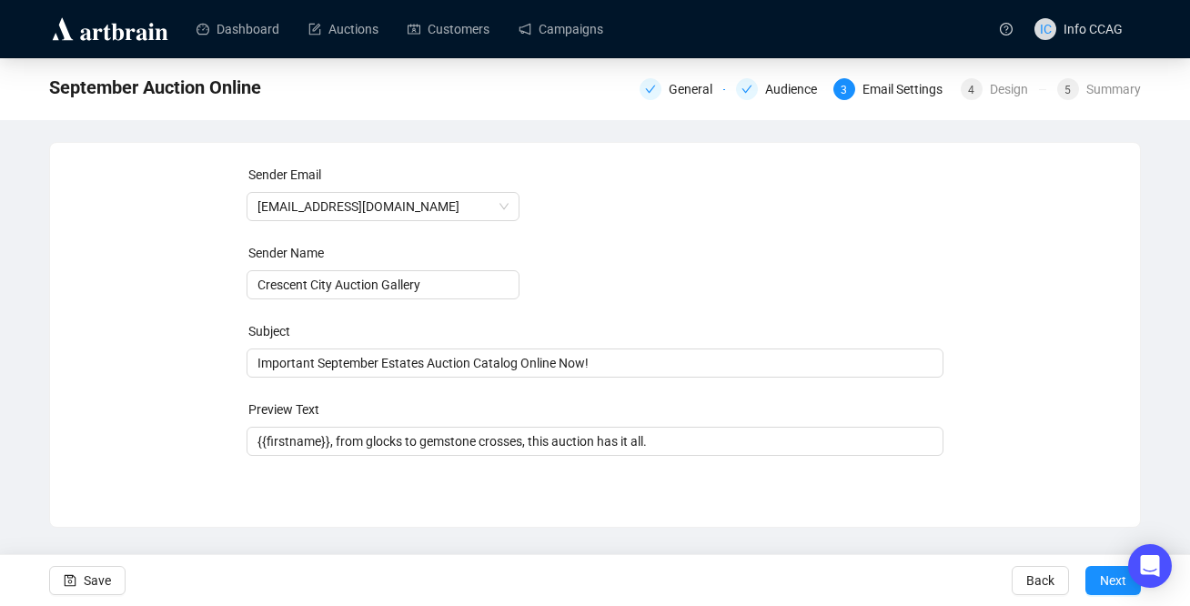
click at [1097, 574] on button "Next" at bounding box center [1112, 580] width 55 height 29
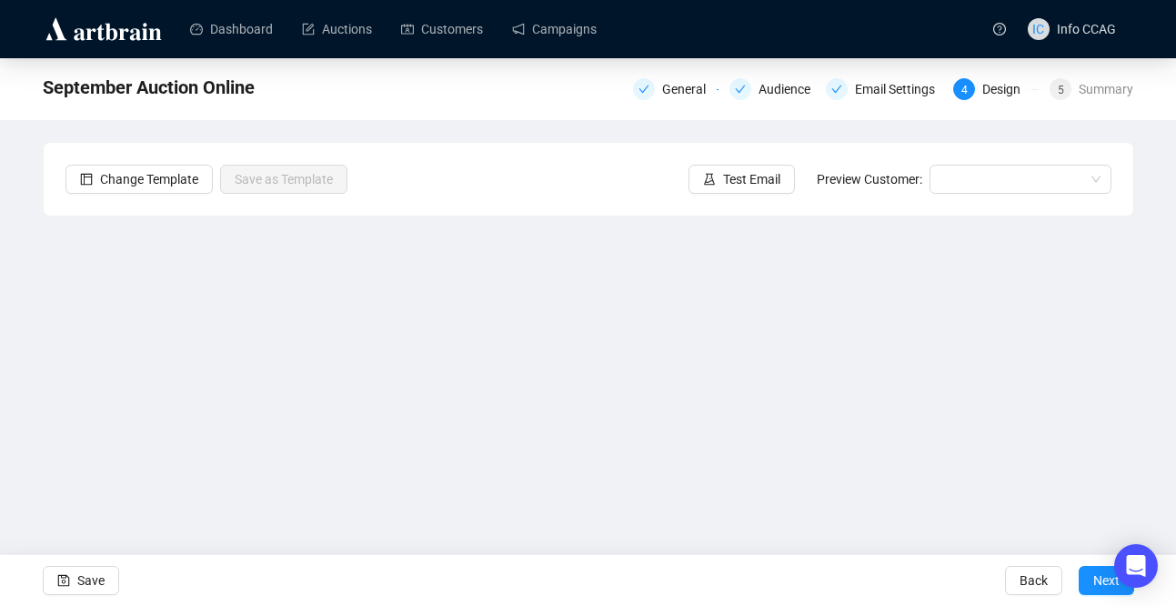
click at [1097, 574] on span "Next" at bounding box center [1107, 580] width 26 height 51
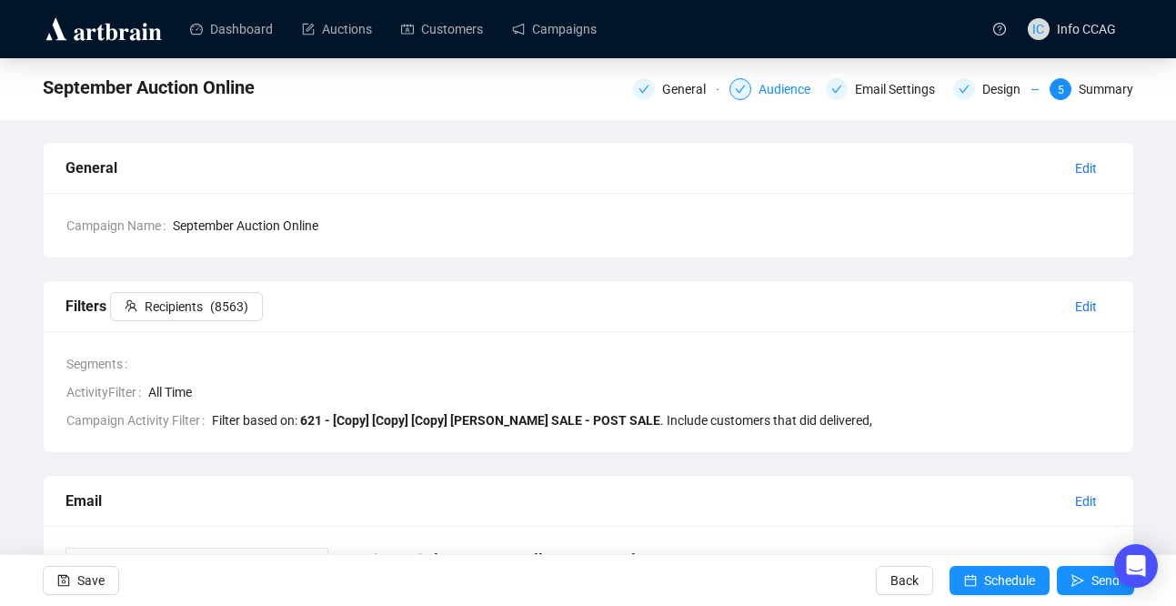
click at [781, 89] on div "Audience" at bounding box center [790, 89] width 63 height 22
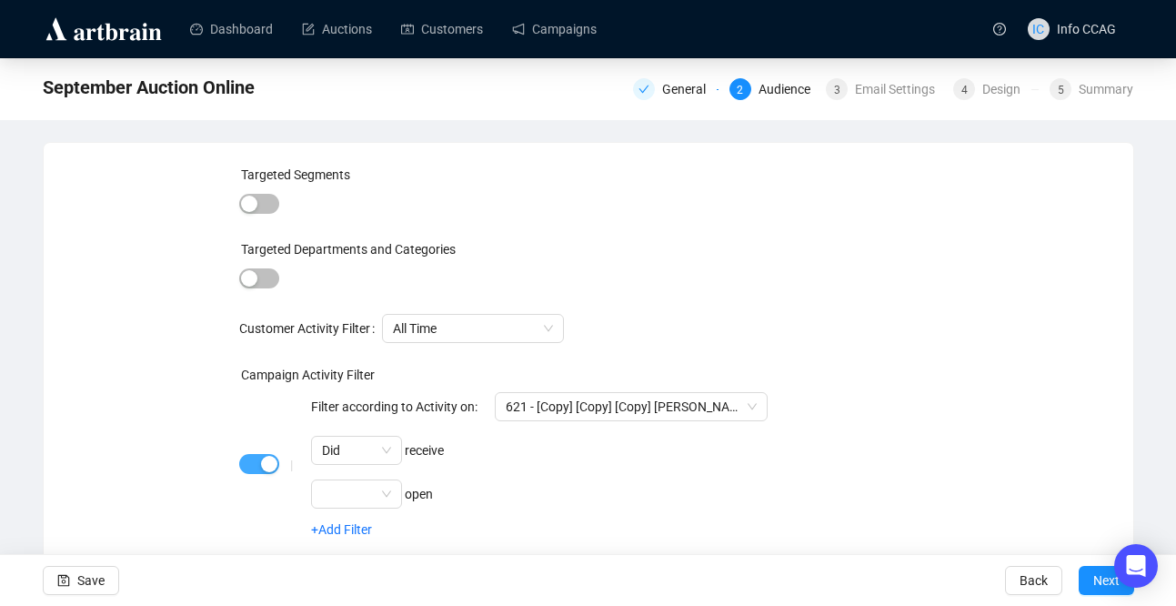
click at [251, 459] on span "button" at bounding box center [259, 464] width 40 height 20
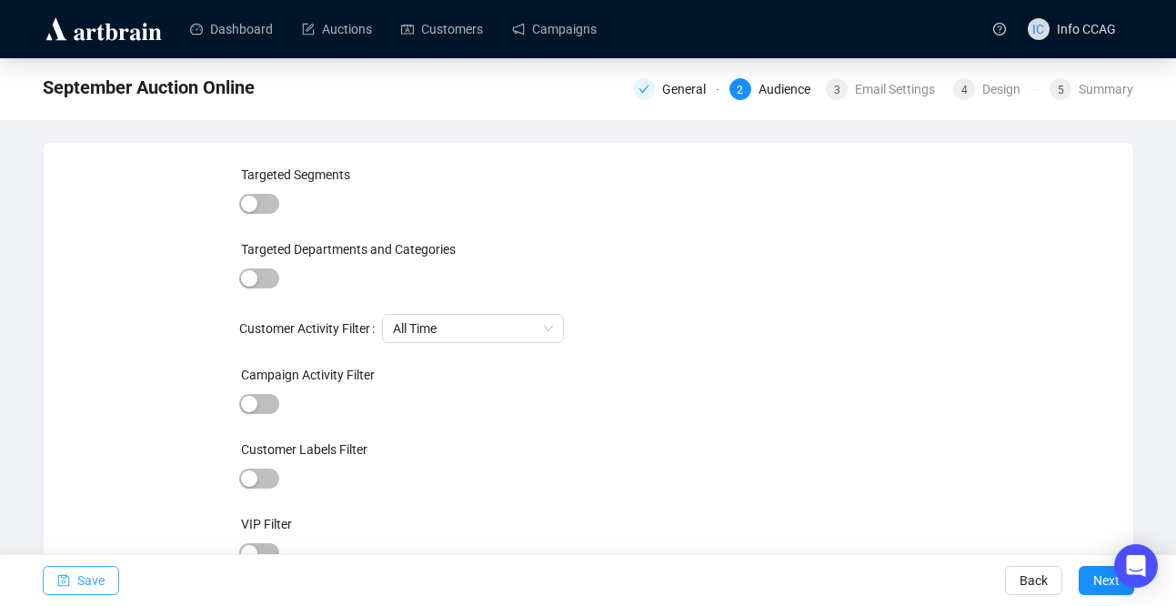
click at [89, 578] on span "Save" at bounding box center [90, 580] width 27 height 51
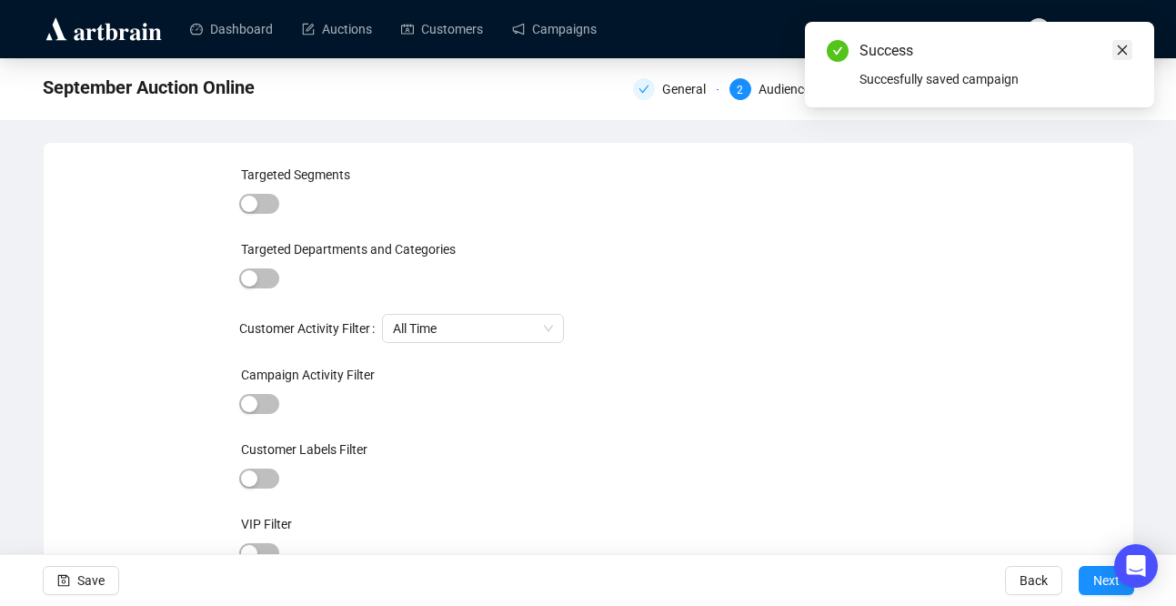
click at [1126, 44] on icon "close" at bounding box center [1122, 50] width 13 height 13
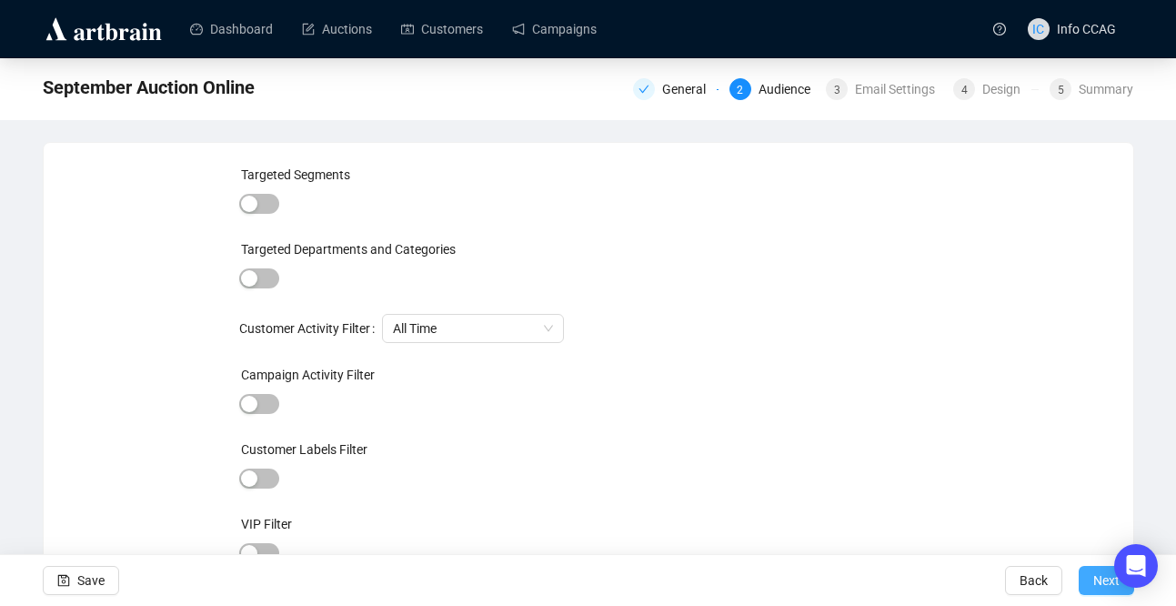
click at [1090, 582] on button "Next" at bounding box center [1106, 580] width 55 height 29
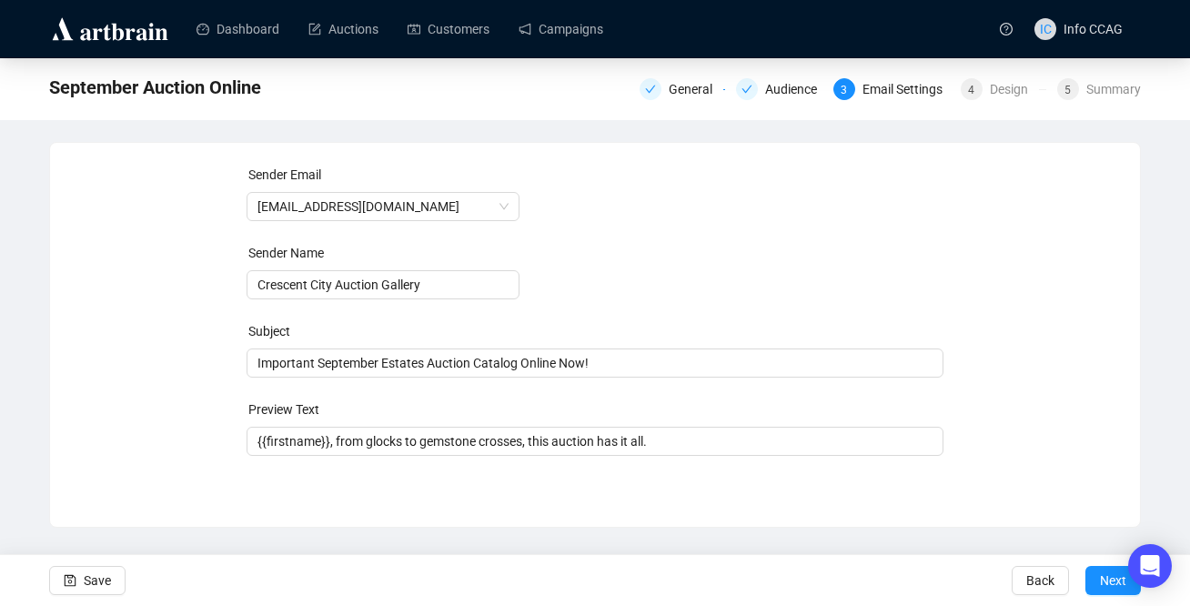
click at [1090, 582] on button "Next" at bounding box center [1112, 580] width 55 height 29
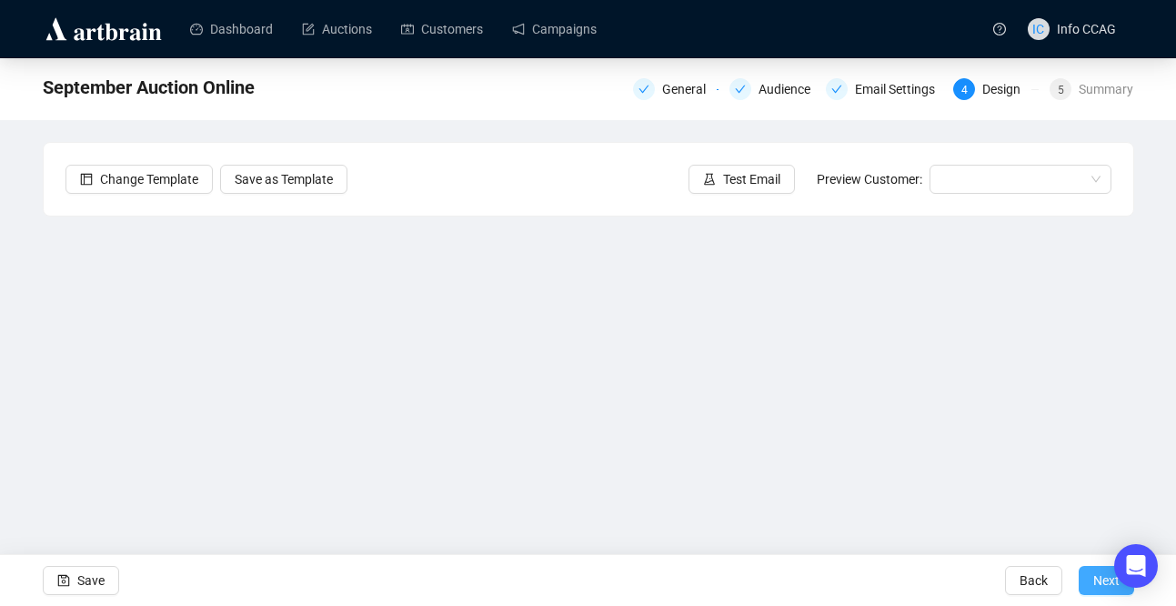
click at [1090, 582] on button "Next" at bounding box center [1106, 580] width 55 height 29
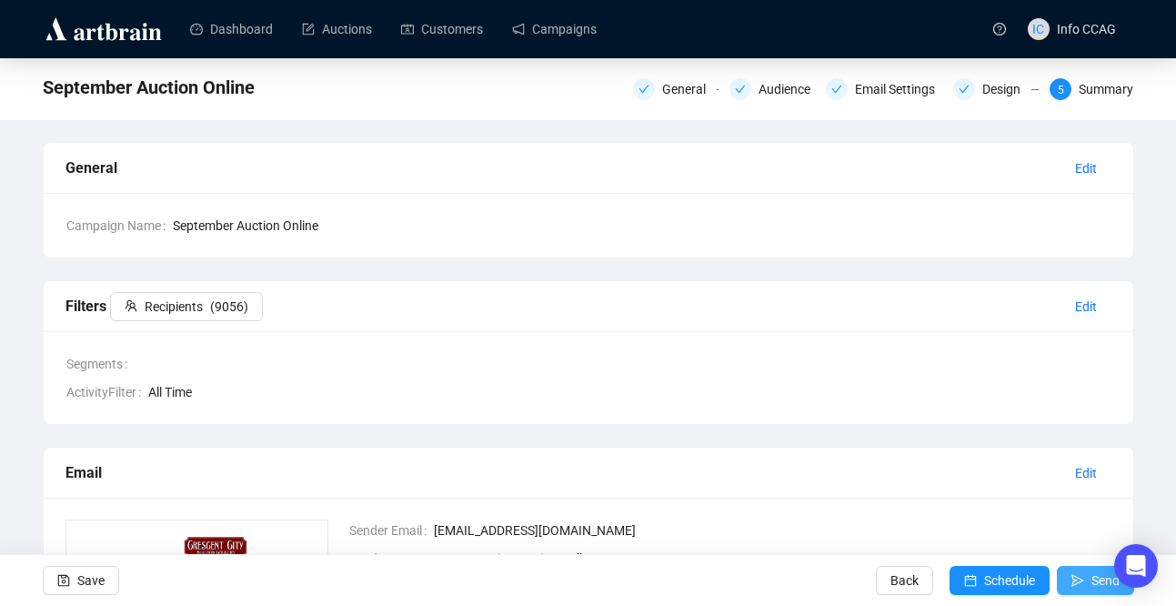
click at [1072, 582] on icon "send" at bounding box center [1078, 580] width 13 height 13
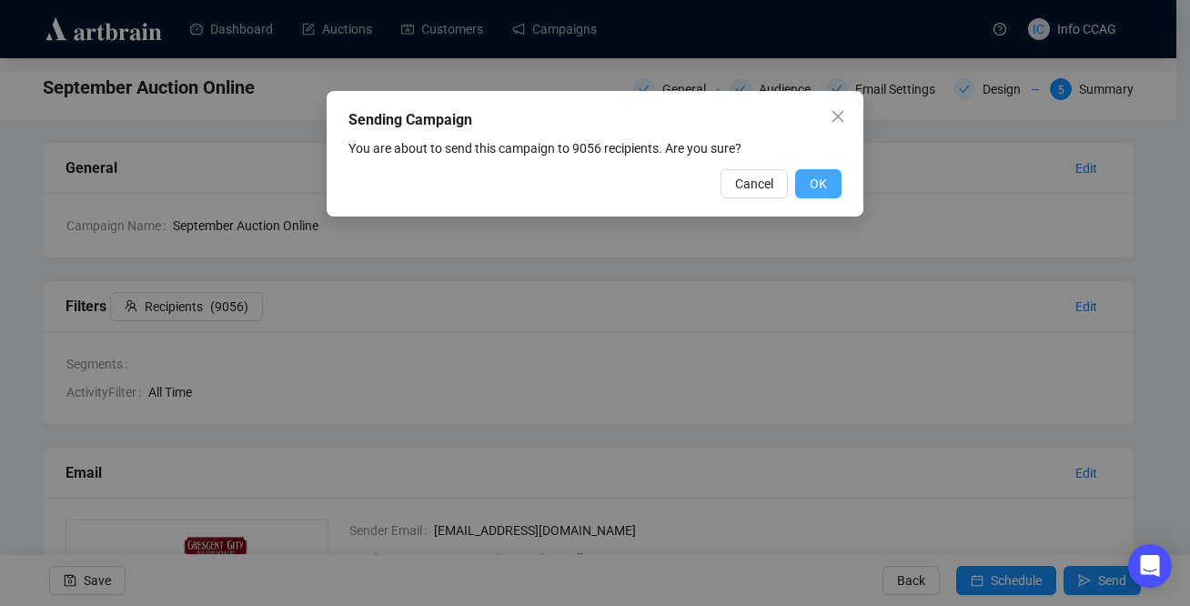
click at [814, 188] on span "OK" at bounding box center [818, 184] width 17 height 20
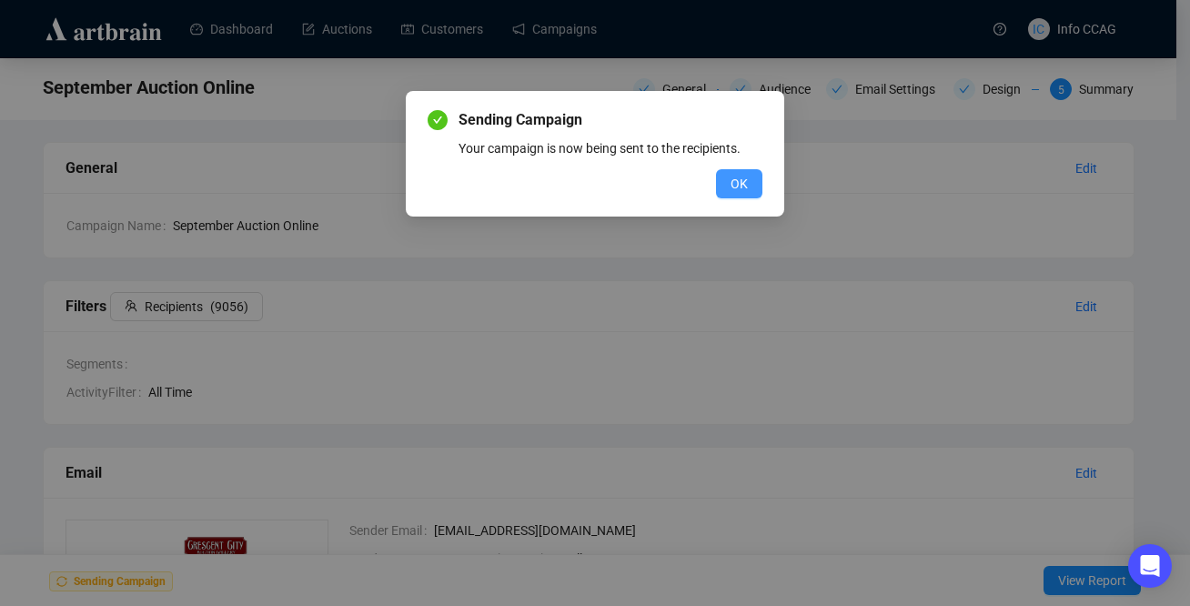
click at [734, 187] on span "OK" at bounding box center [739, 184] width 17 height 20
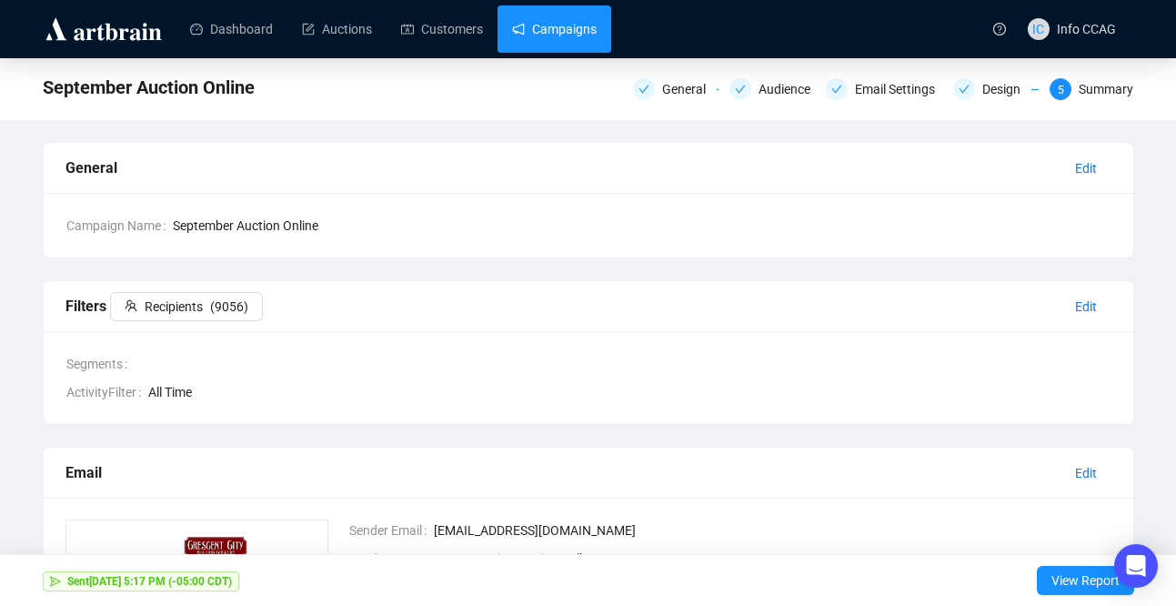
click at [570, 29] on link "Campaigns" at bounding box center [554, 28] width 85 height 47
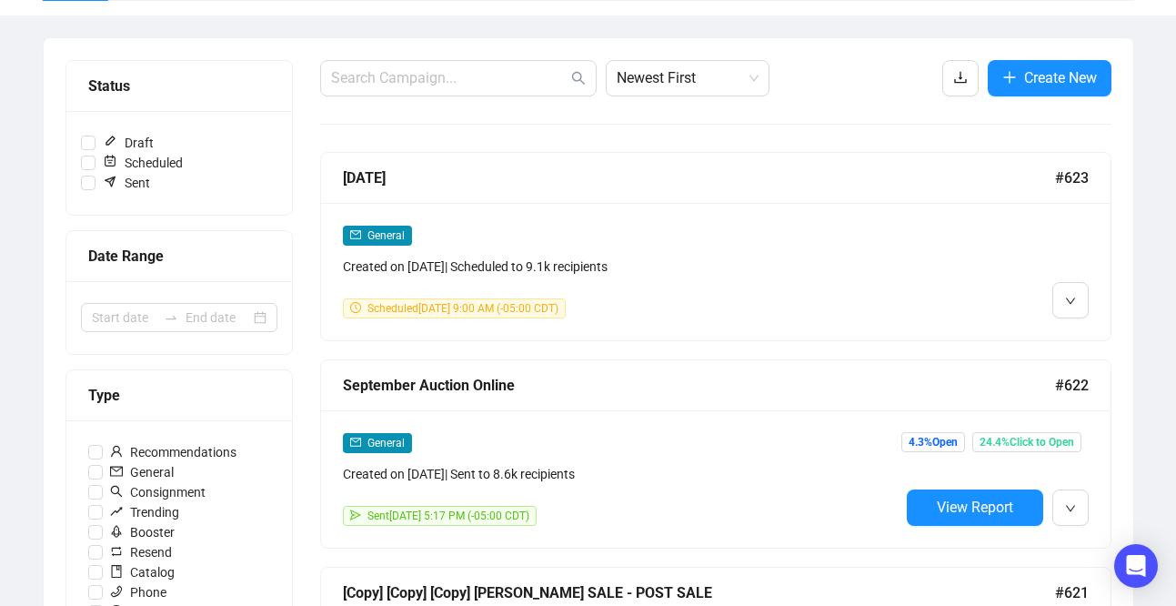
scroll to position [187, 0]
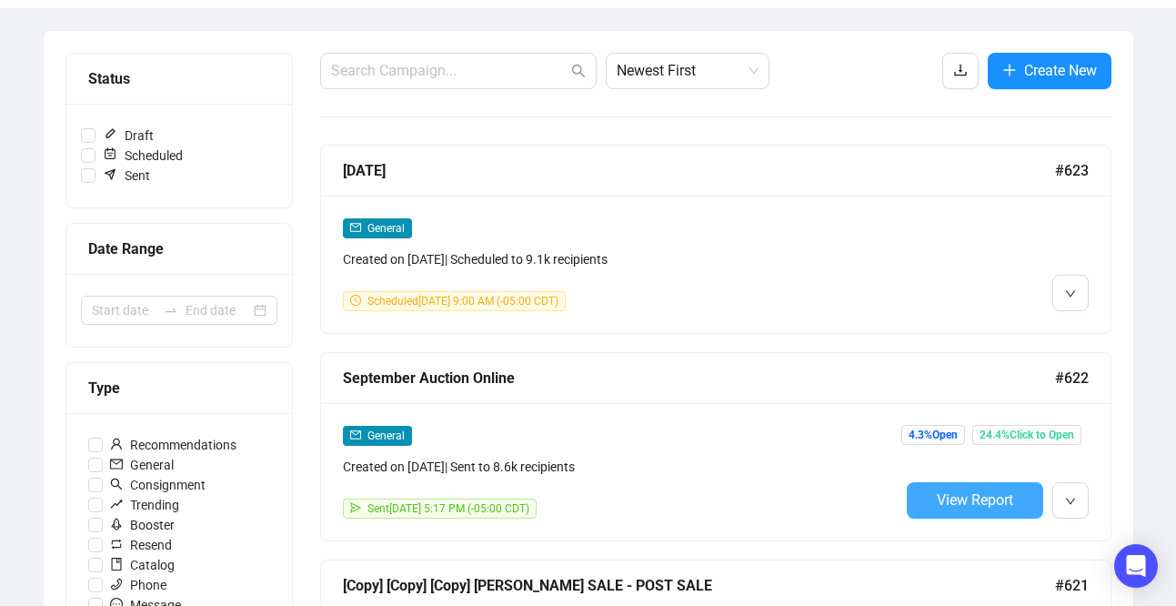
click at [927, 492] on button "View Report" at bounding box center [975, 500] width 136 height 36
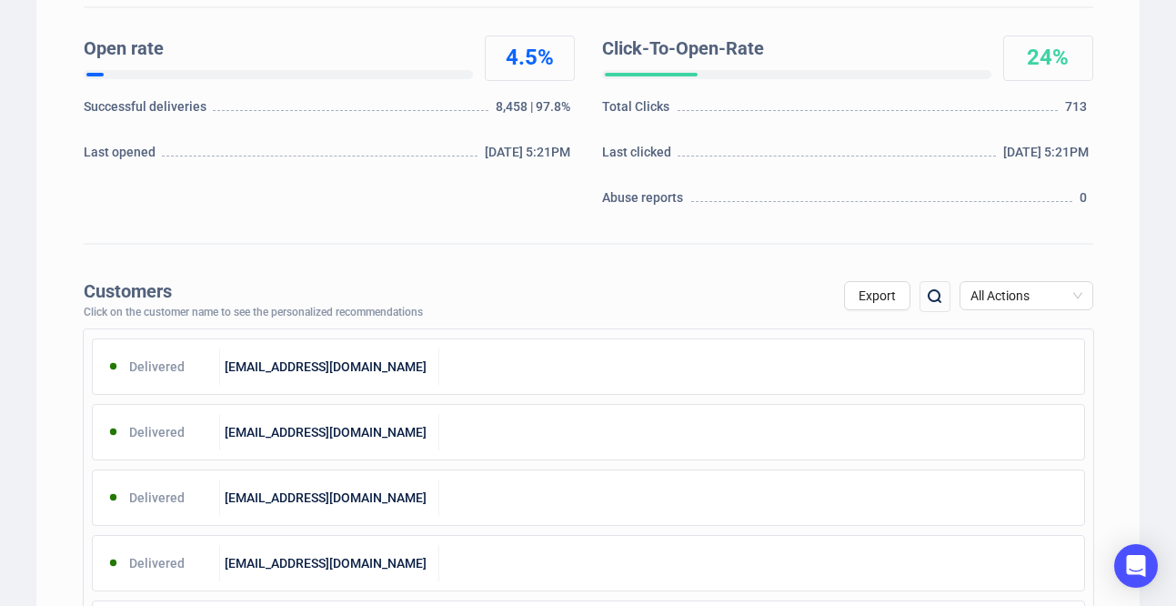
scroll to position [412, 0]
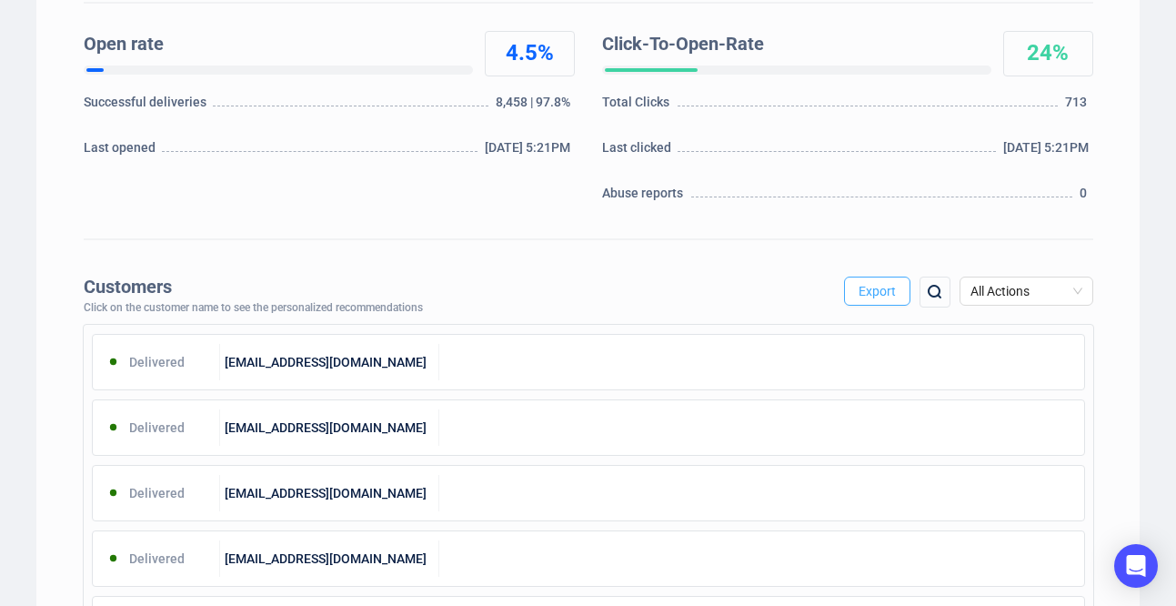
click at [877, 298] on button "Export" at bounding box center [877, 291] width 66 height 29
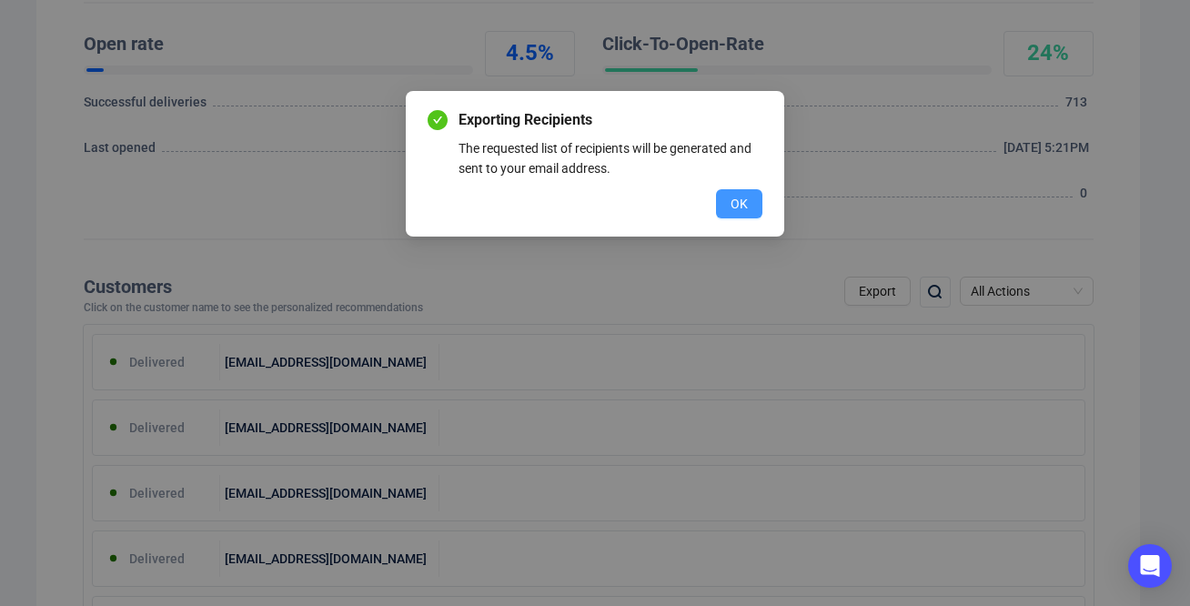
click at [749, 206] on button "OK" at bounding box center [739, 203] width 46 height 29
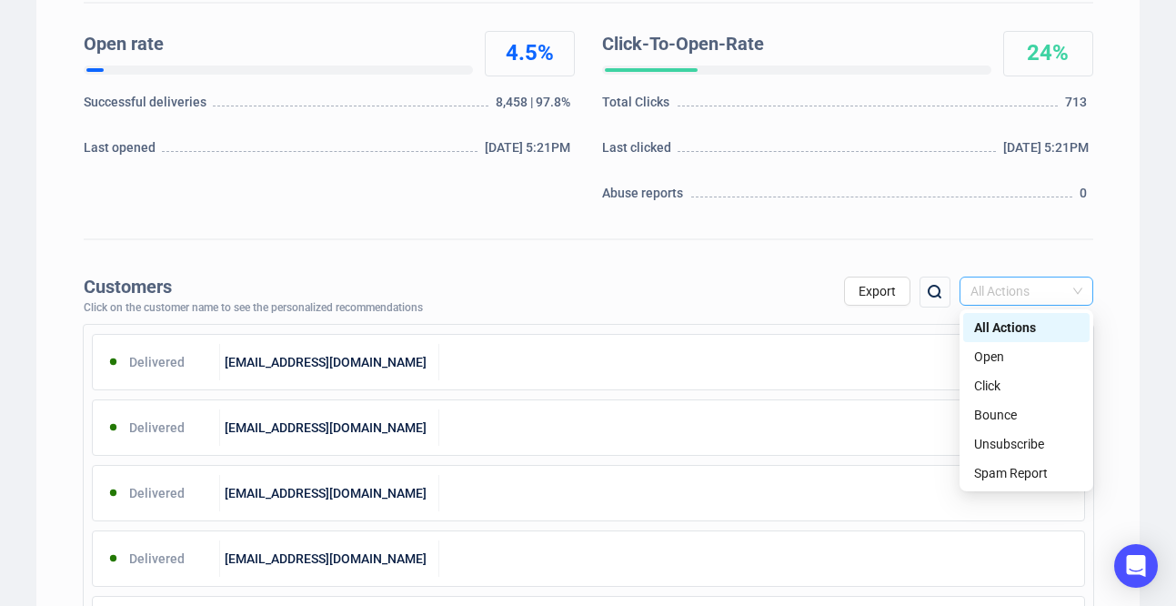
click at [1059, 295] on span "All Actions" at bounding box center [1027, 290] width 112 height 27
click at [1029, 388] on div "Click" at bounding box center [1026, 386] width 105 height 20
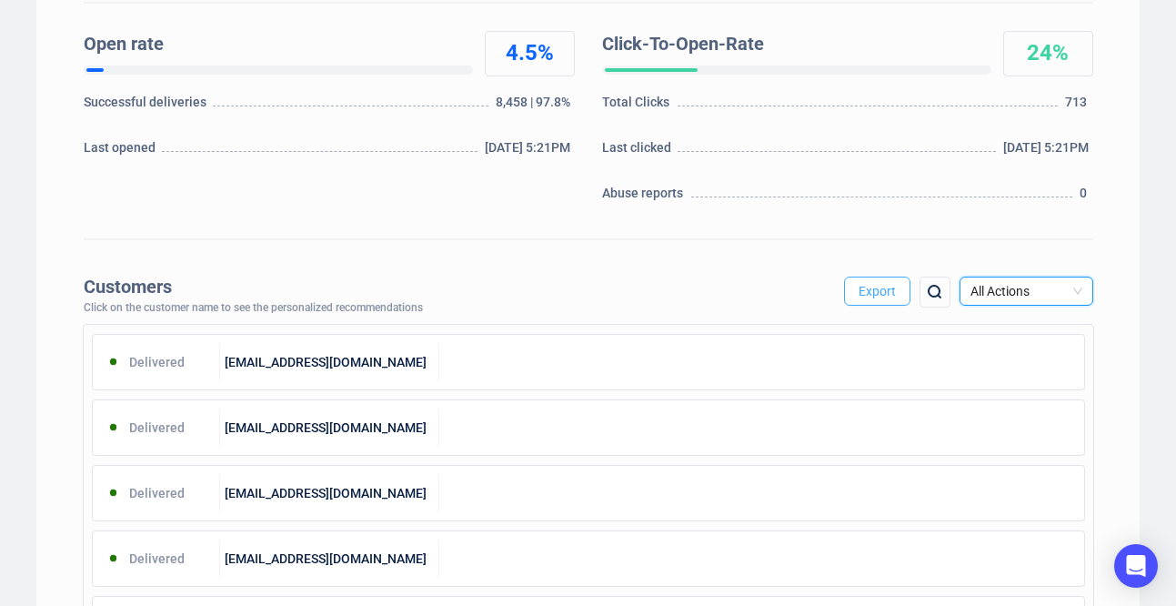
click at [887, 296] on span "Export" at bounding box center [877, 291] width 37 height 15
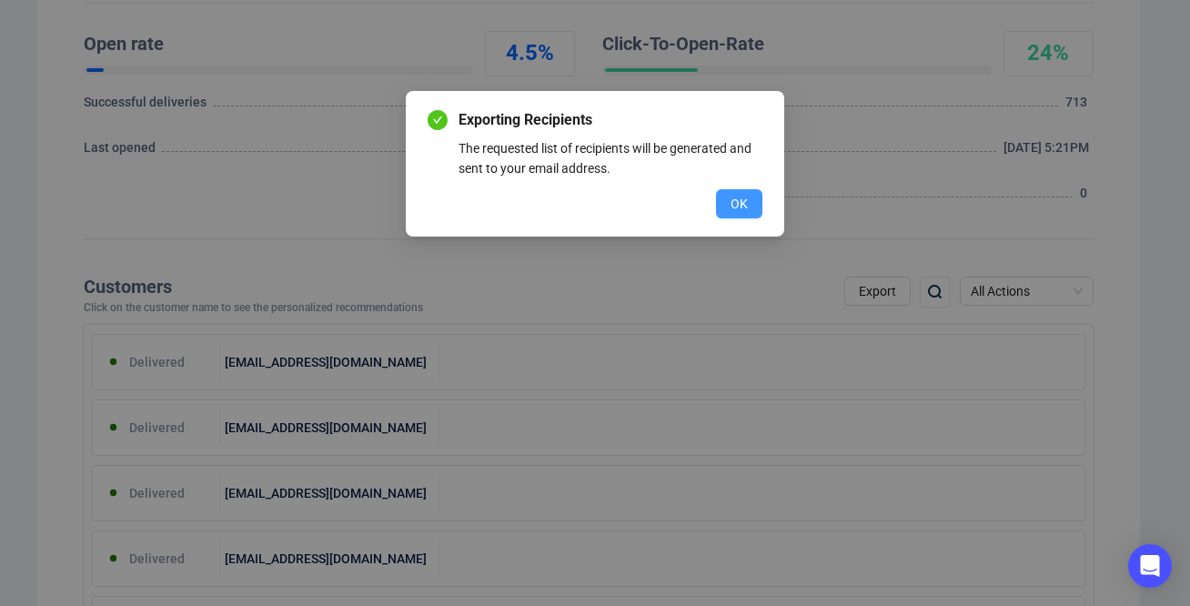
click at [741, 206] on span "OK" at bounding box center [739, 204] width 17 height 20
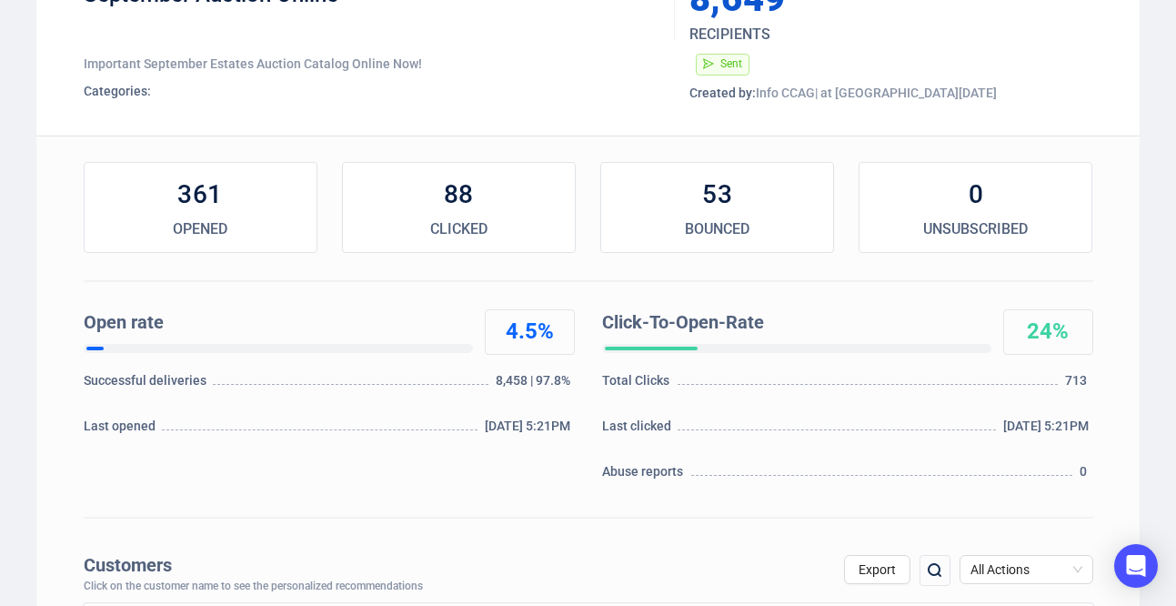
scroll to position [0, 0]
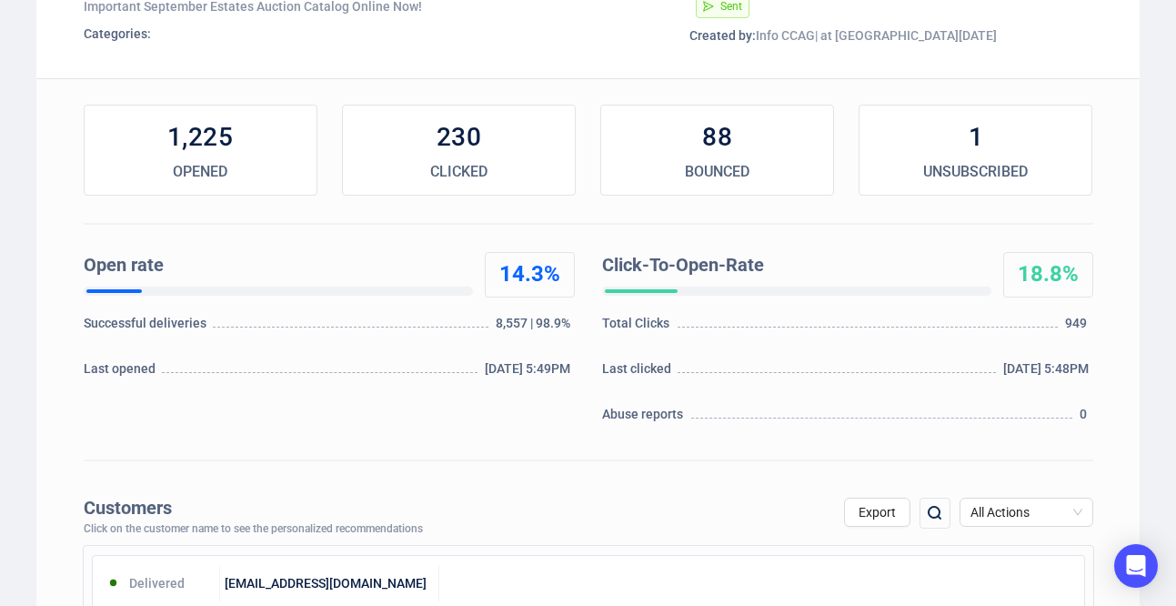
scroll to position [486, 0]
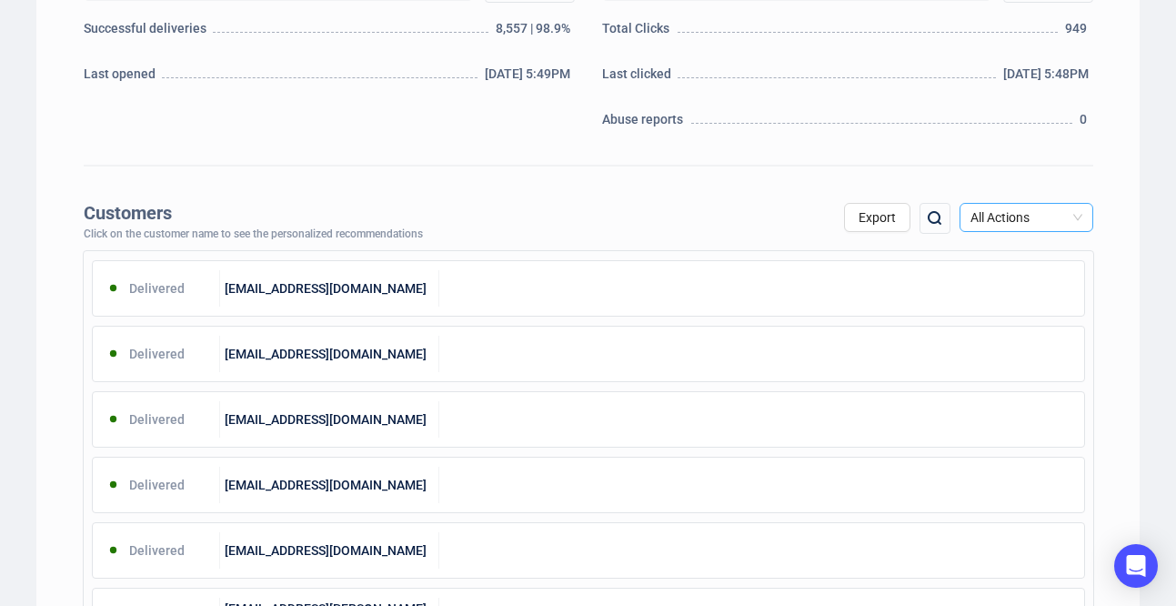
click at [1075, 222] on span "All Actions" at bounding box center [1027, 217] width 112 height 27
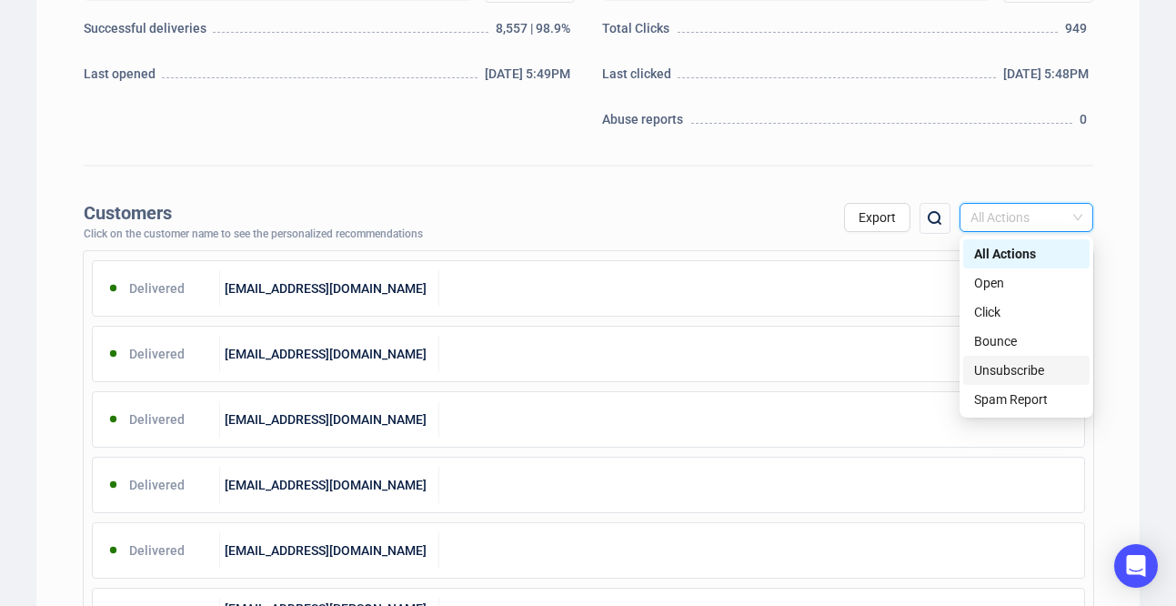
click at [1031, 376] on div "Unsubscribe" at bounding box center [1026, 370] width 105 height 20
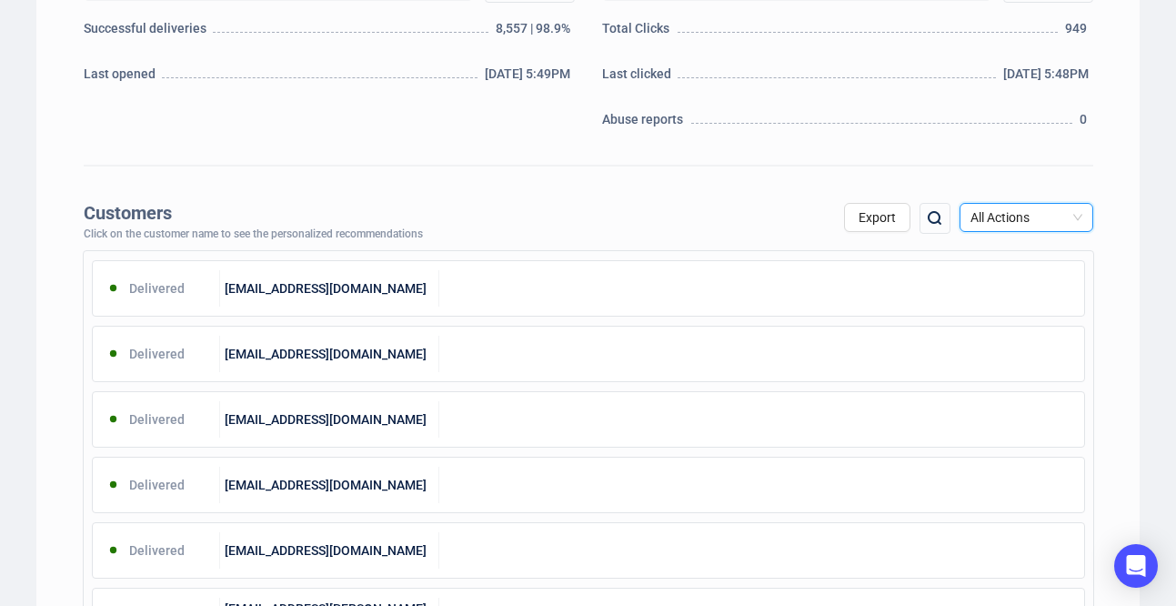
click at [1024, 210] on span "All Actions" at bounding box center [1027, 217] width 112 height 27
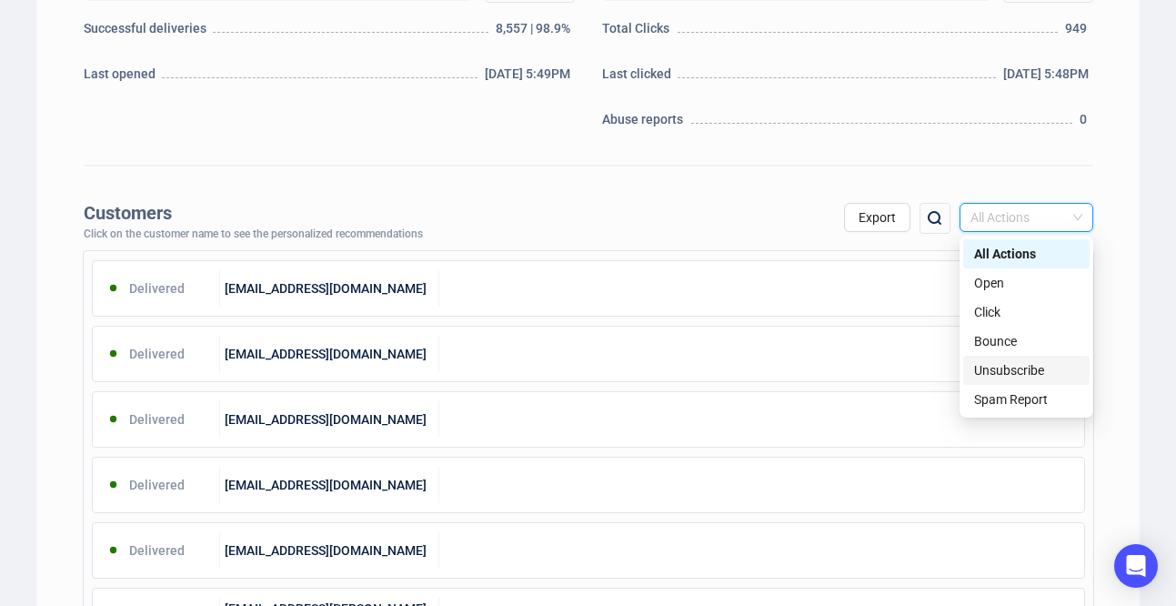
click at [998, 365] on div "Unsubscribe" at bounding box center [1026, 370] width 105 height 20
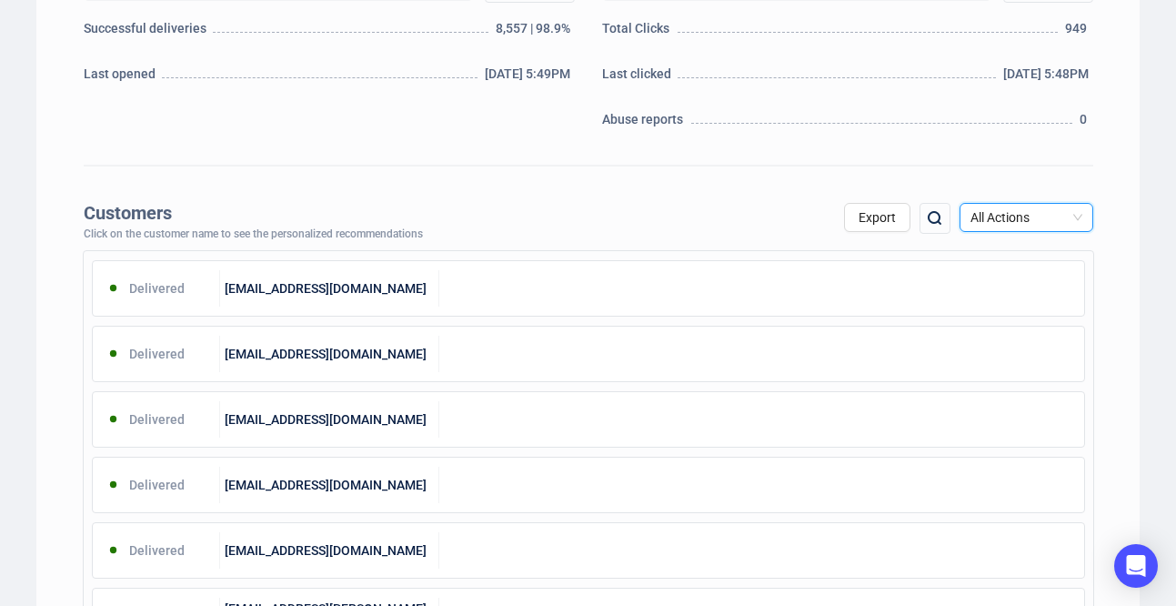
click at [1027, 215] on span "All Actions" at bounding box center [1027, 217] width 112 height 27
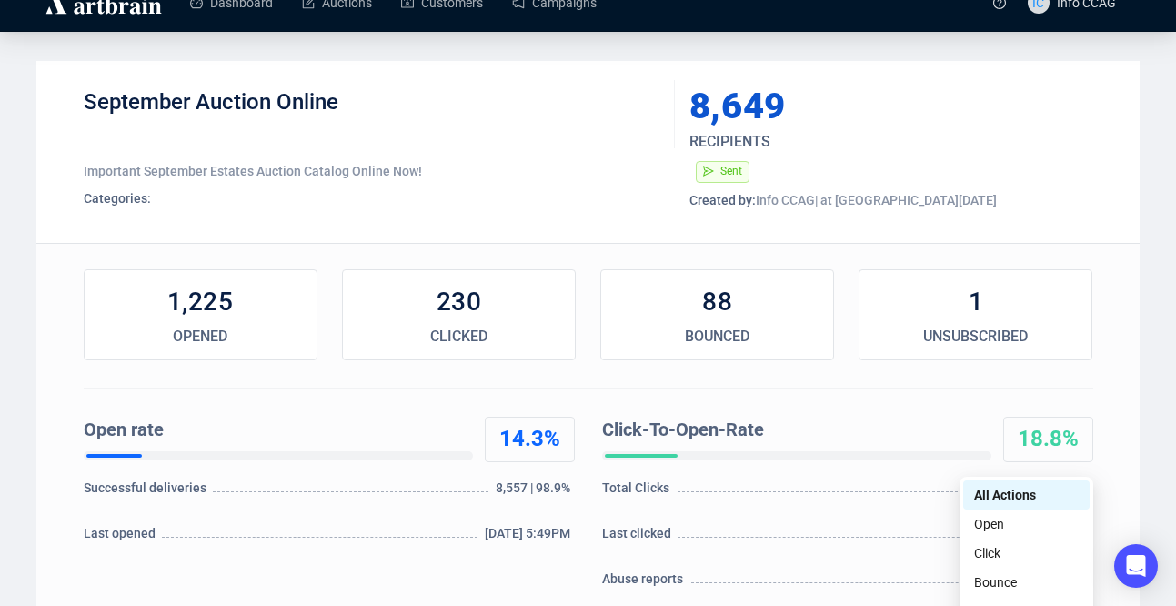
scroll to position [0, 0]
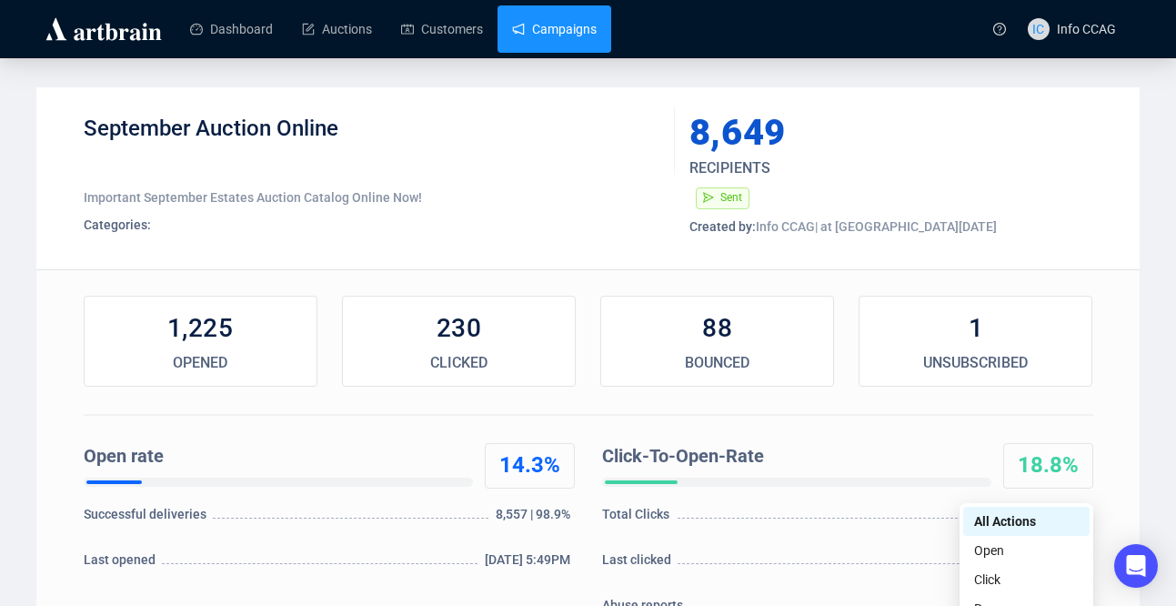
click at [564, 30] on link "Campaigns" at bounding box center [554, 28] width 85 height 47
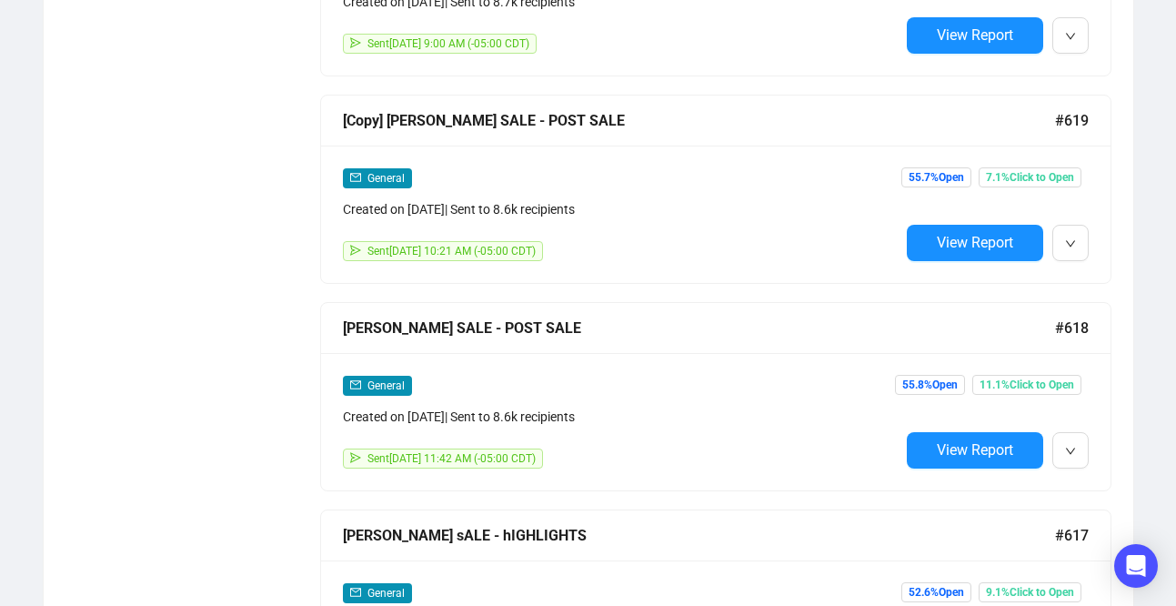
scroll to position [1067, 0]
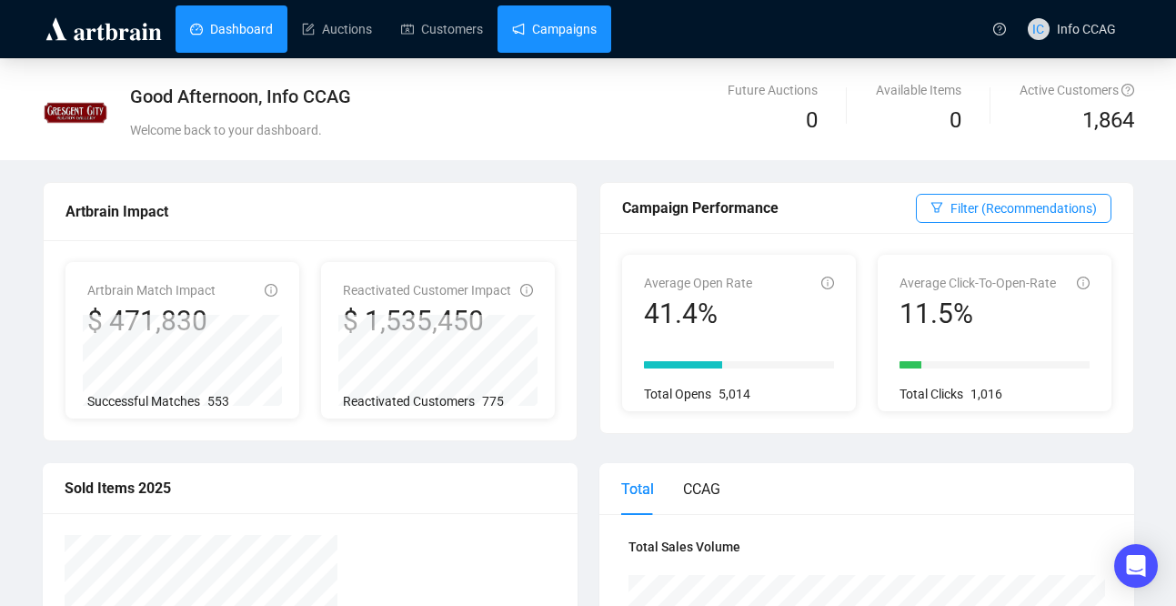
click at [549, 43] on link "Campaigns" at bounding box center [554, 28] width 85 height 47
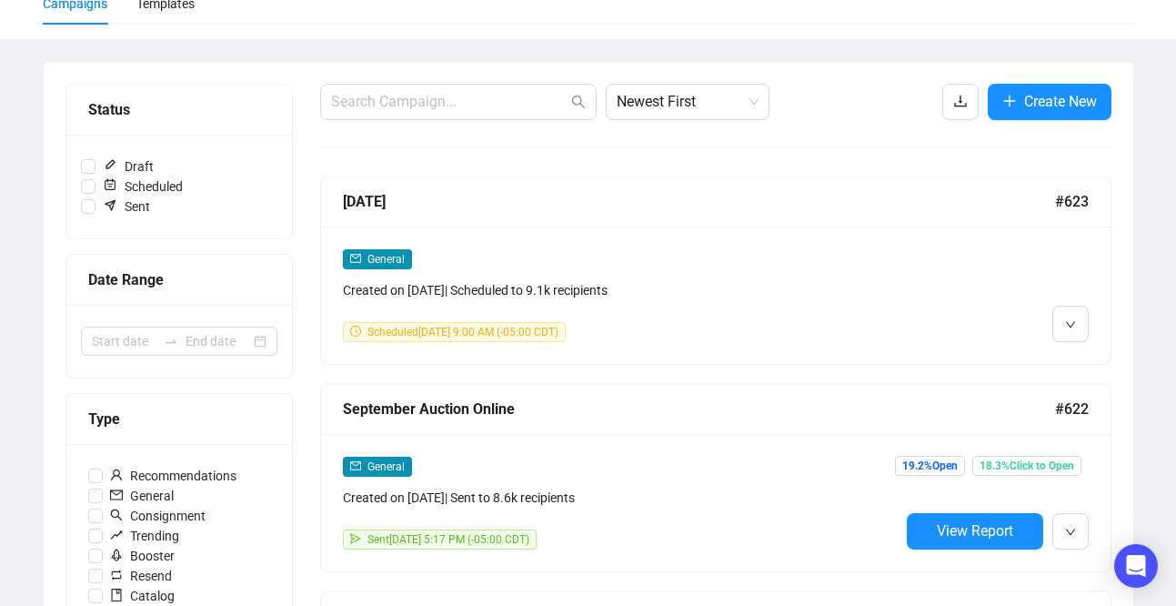
scroll to position [157, 0]
